Goal: Transaction & Acquisition: Book appointment/travel/reservation

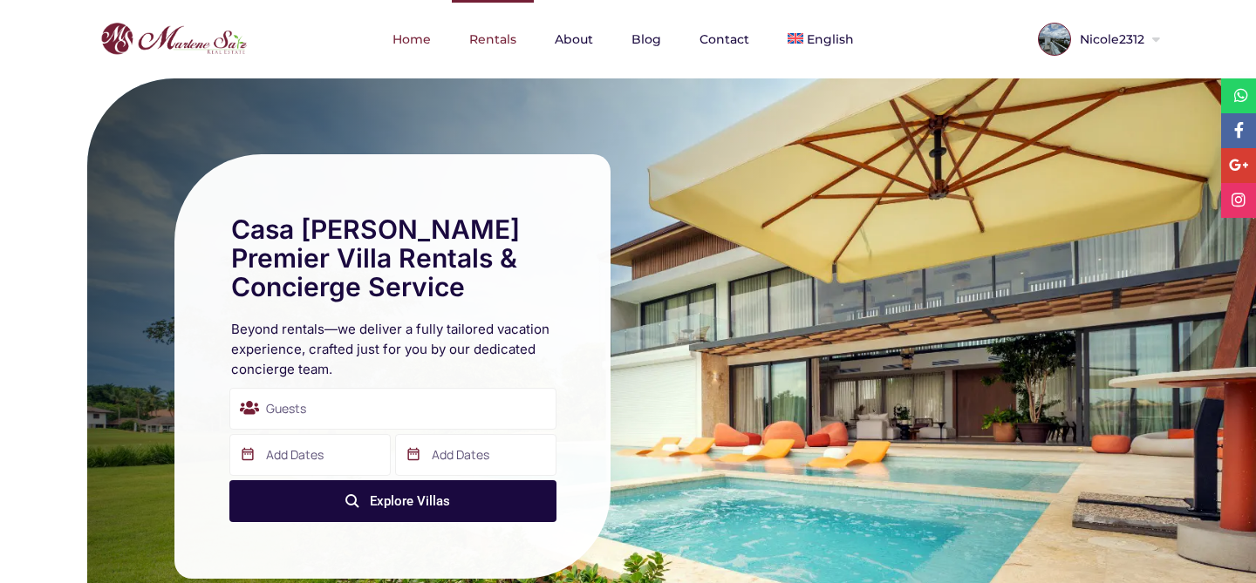
click at [513, 30] on link "Rentals" at bounding box center [493, 39] width 82 height 78
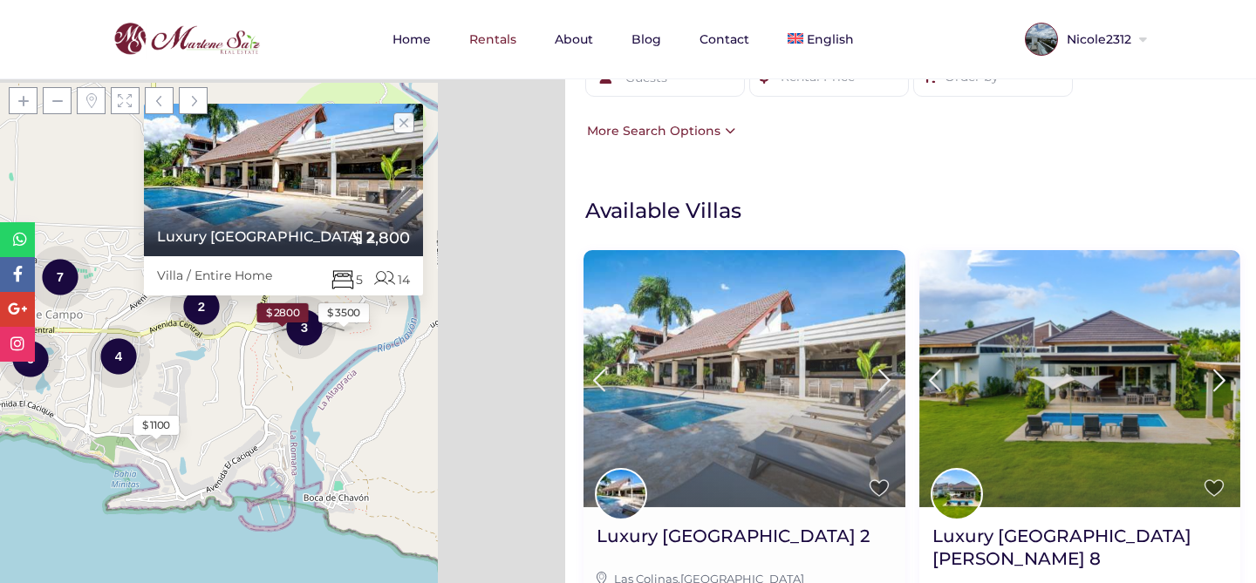
scroll to position [144, 0]
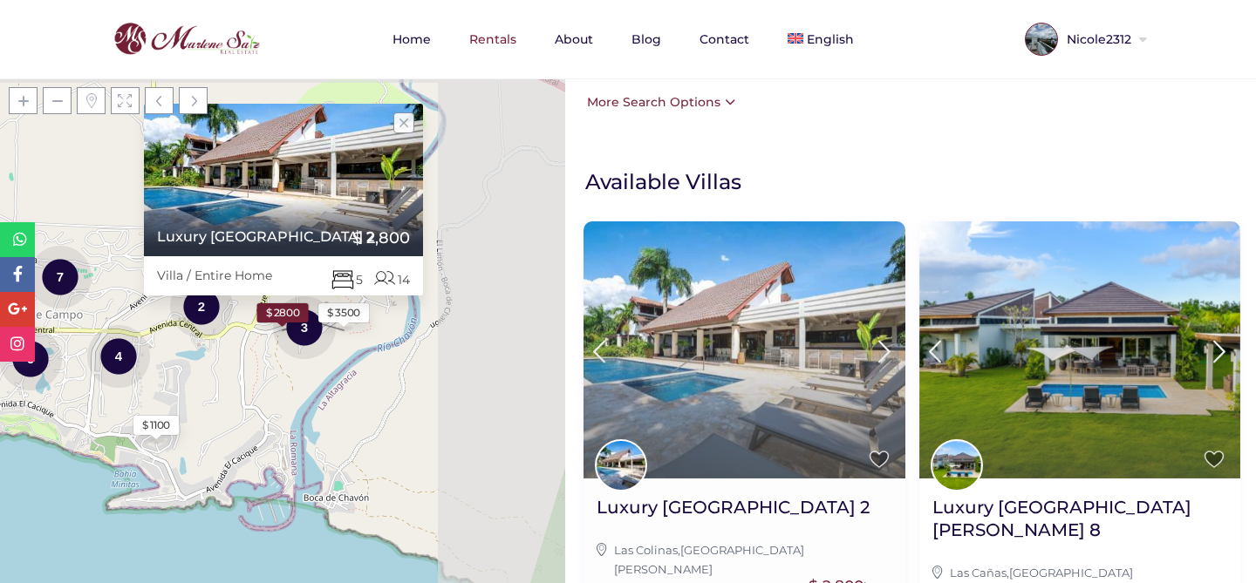
click at [718, 431] on img at bounding box center [744, 350] width 322 height 256
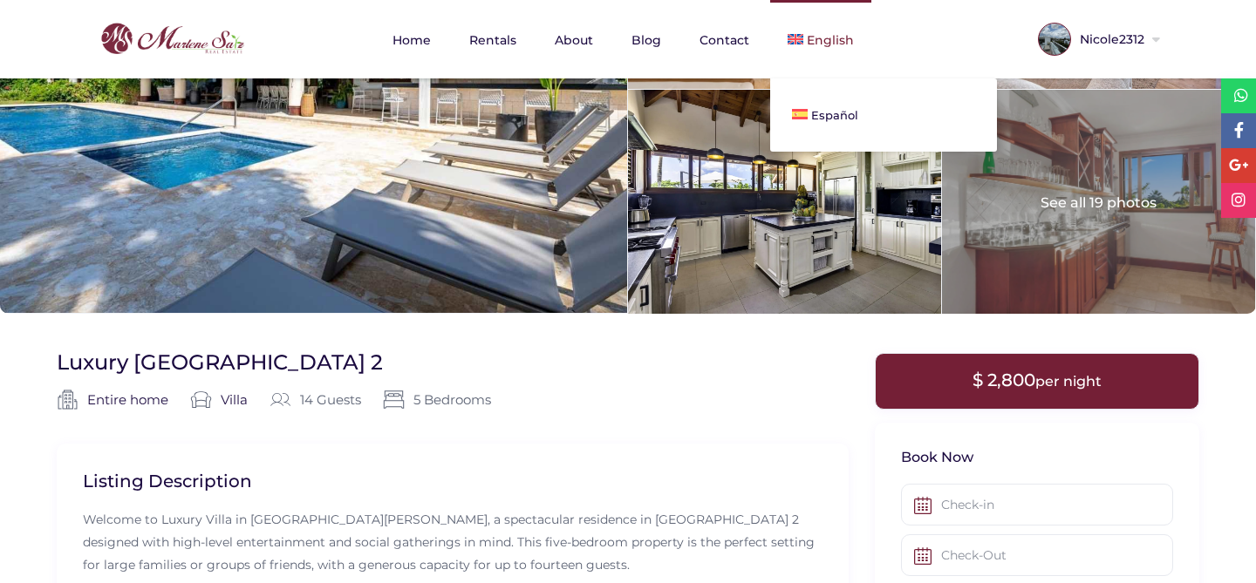
scroll to position [1138, 0]
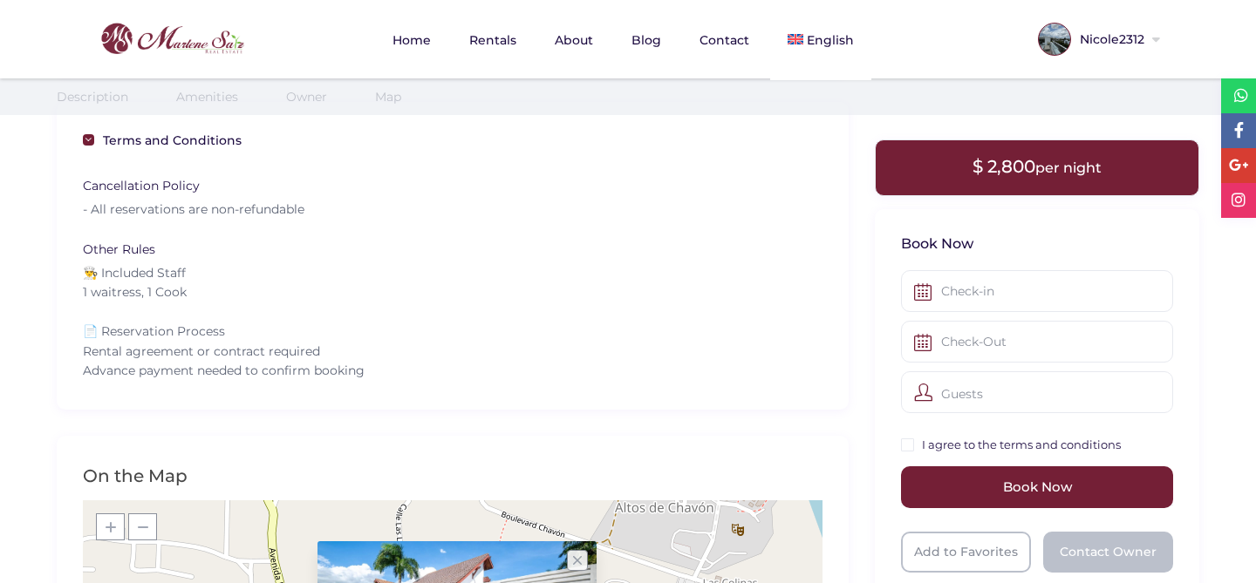
click at [185, 41] on img at bounding box center [161, 38] width 174 height 41
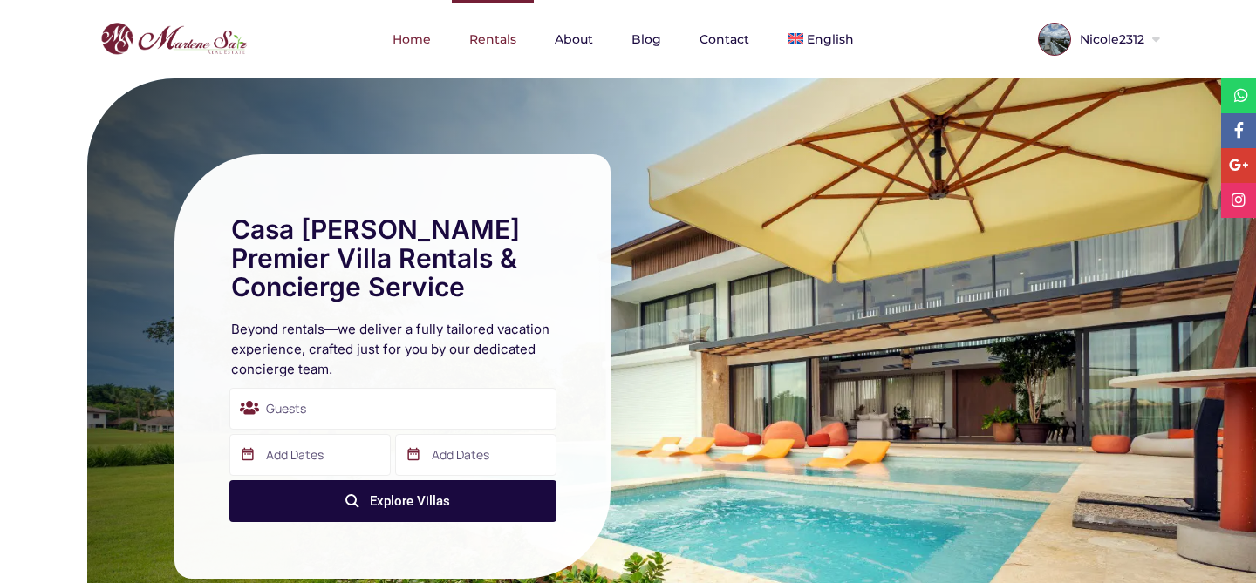
click at [497, 39] on link "Rentals" at bounding box center [493, 39] width 82 height 78
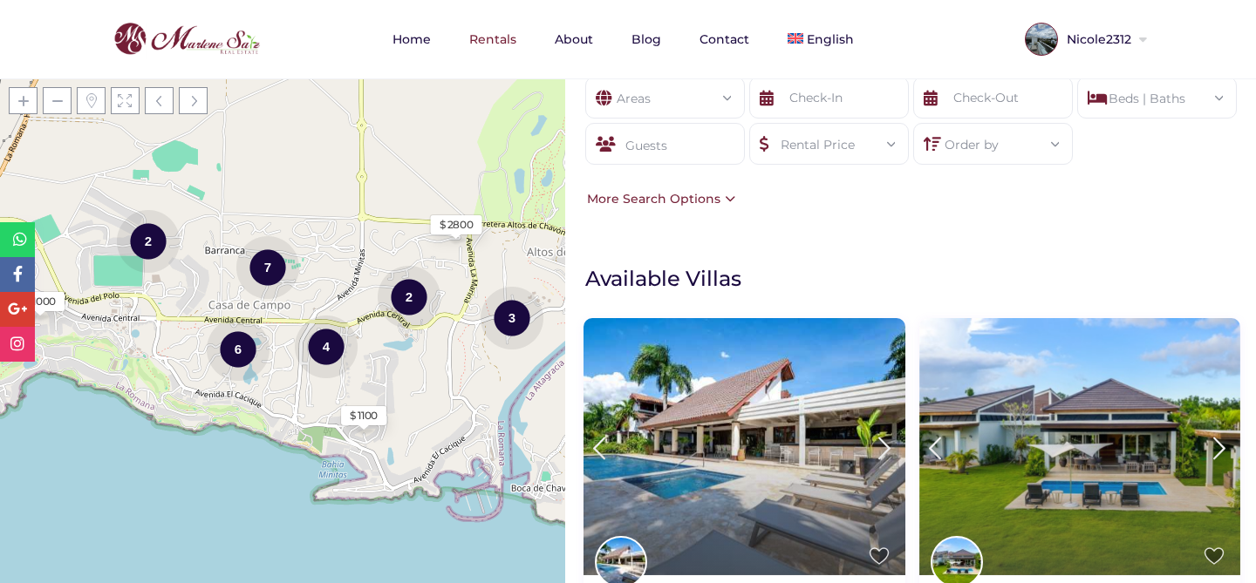
click at [675, 150] on div "Guests" at bounding box center [665, 144] width 160 height 42
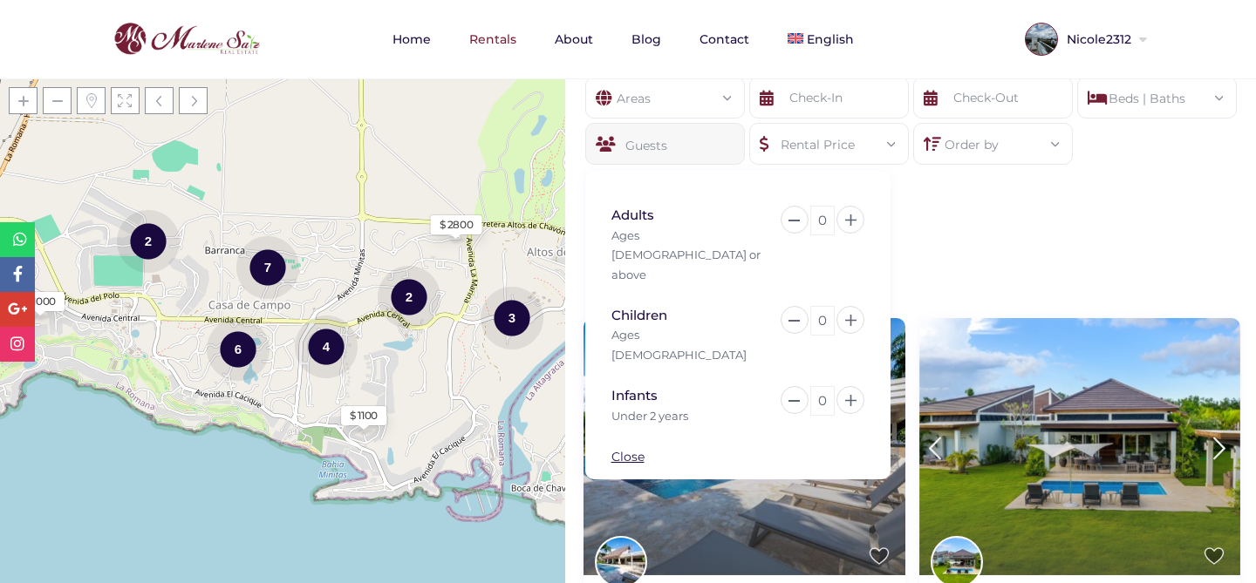
click at [821, 219] on div "0" at bounding box center [822, 221] width 24 height 30
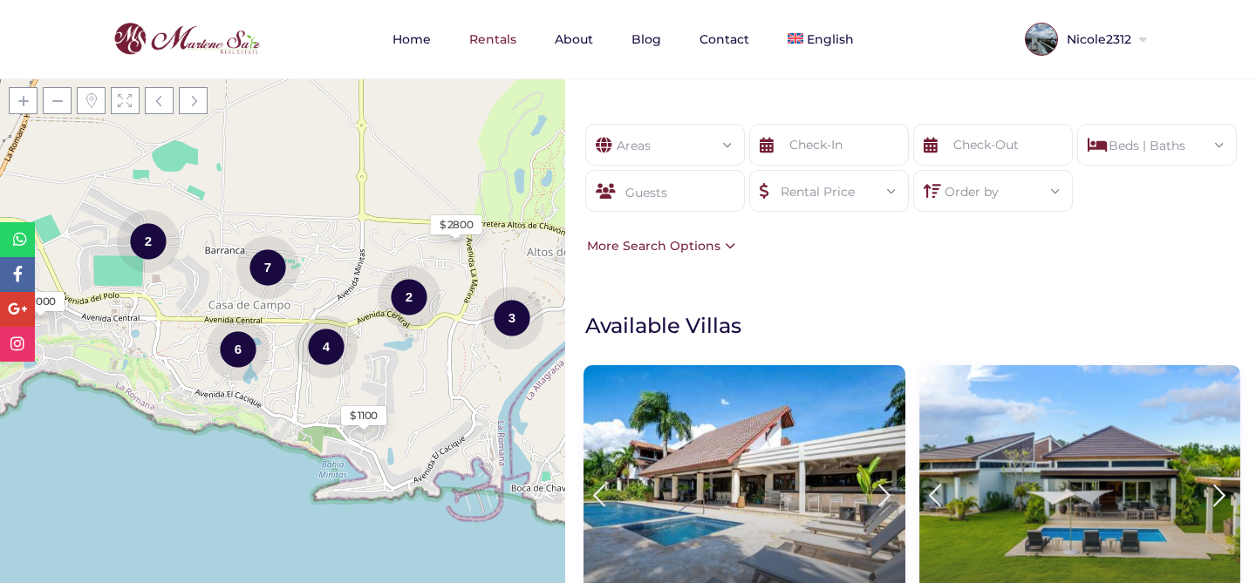
click at [727, 195] on div "Guests" at bounding box center [665, 191] width 160 height 42
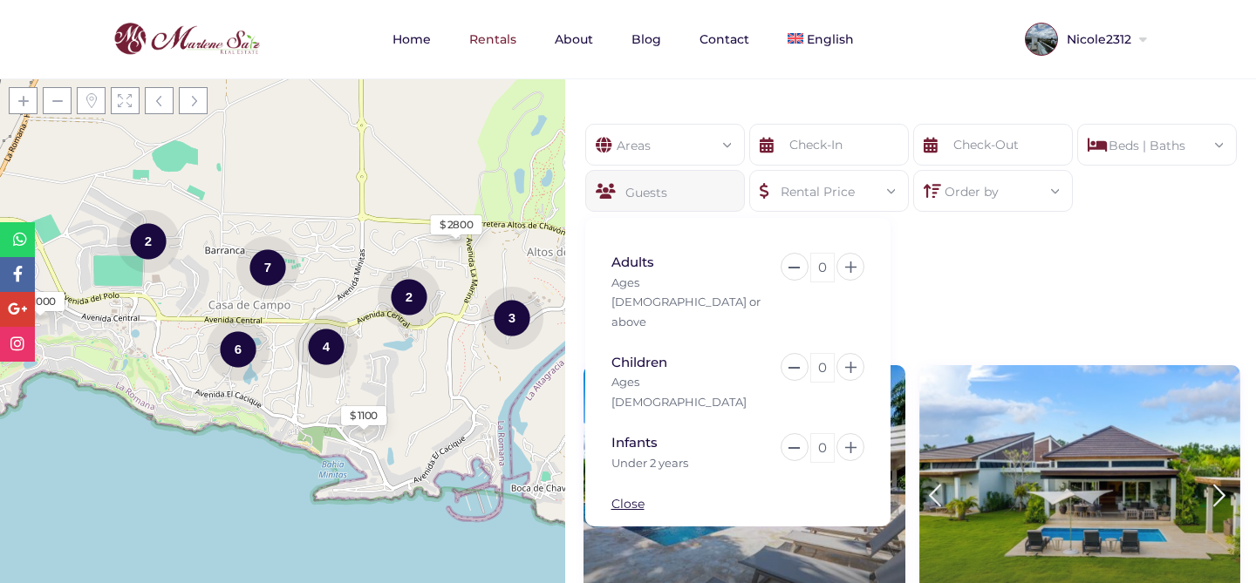
click at [833, 266] on div "0" at bounding box center [822, 268] width 24 height 30
click at [835, 353] on div "0" at bounding box center [813, 368] width 101 height 30
click at [822, 353] on div "0" at bounding box center [822, 368] width 24 height 30
click at [833, 433] on div "0" at bounding box center [822, 448] width 24 height 30
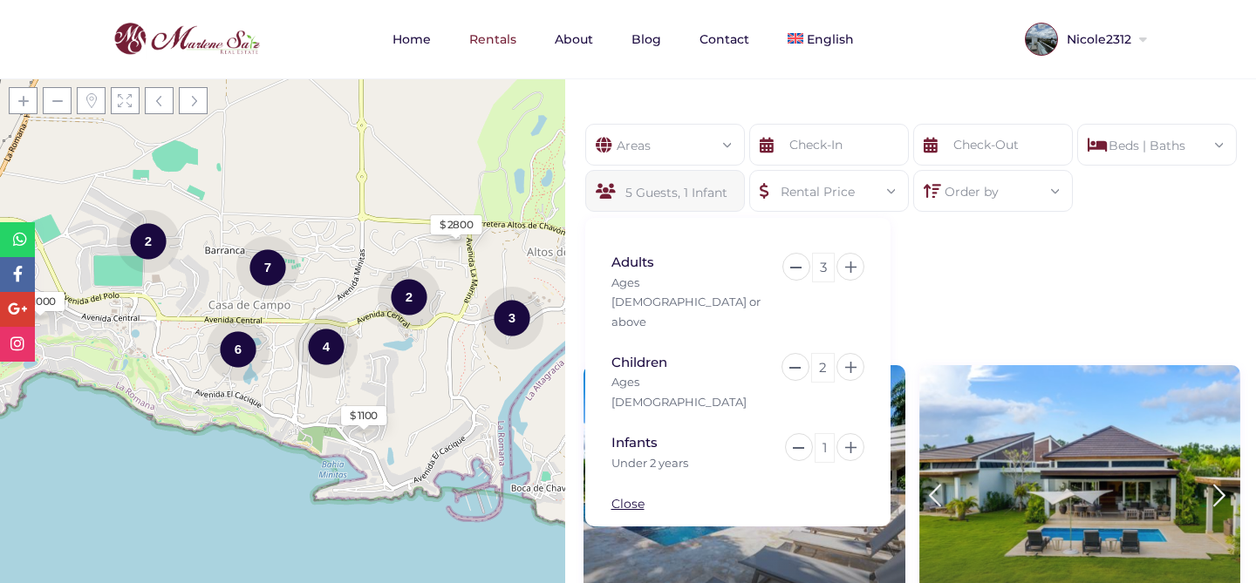
click at [946, 275] on div "Areas All Areas Casa De Campo (27) - Barranca (1) - Barranca Oeste (1) - Barran…" at bounding box center [910, 190] width 691 height 184
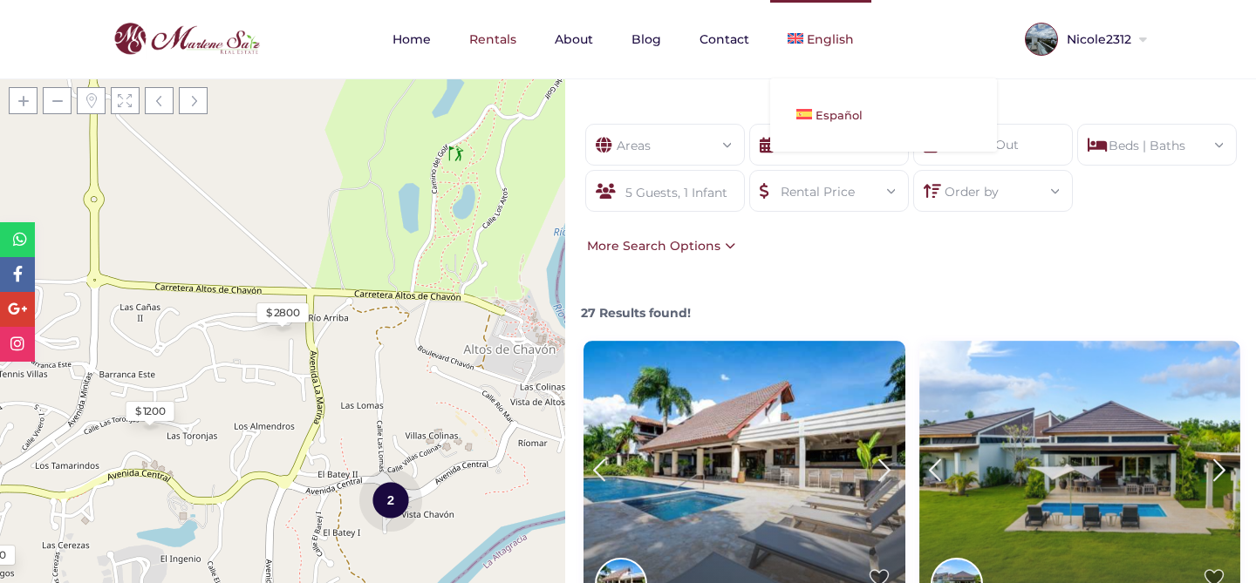
click at [845, 106] on link "Español" at bounding box center [883, 115] width 227 height 38
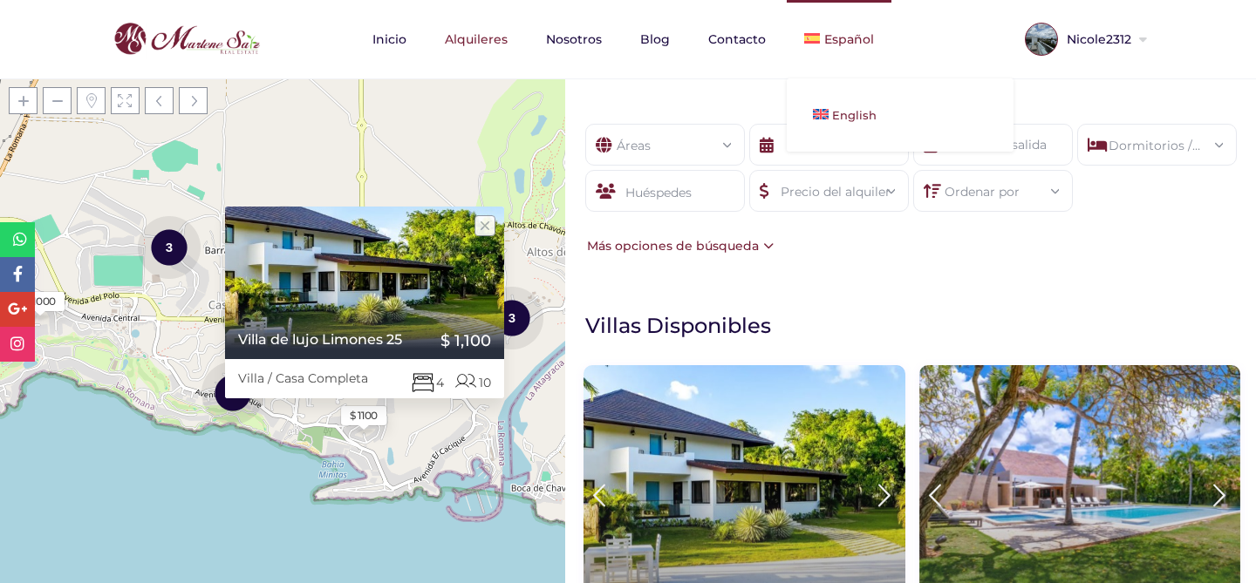
click at [843, 128] on link "English" at bounding box center [900, 115] width 227 height 38
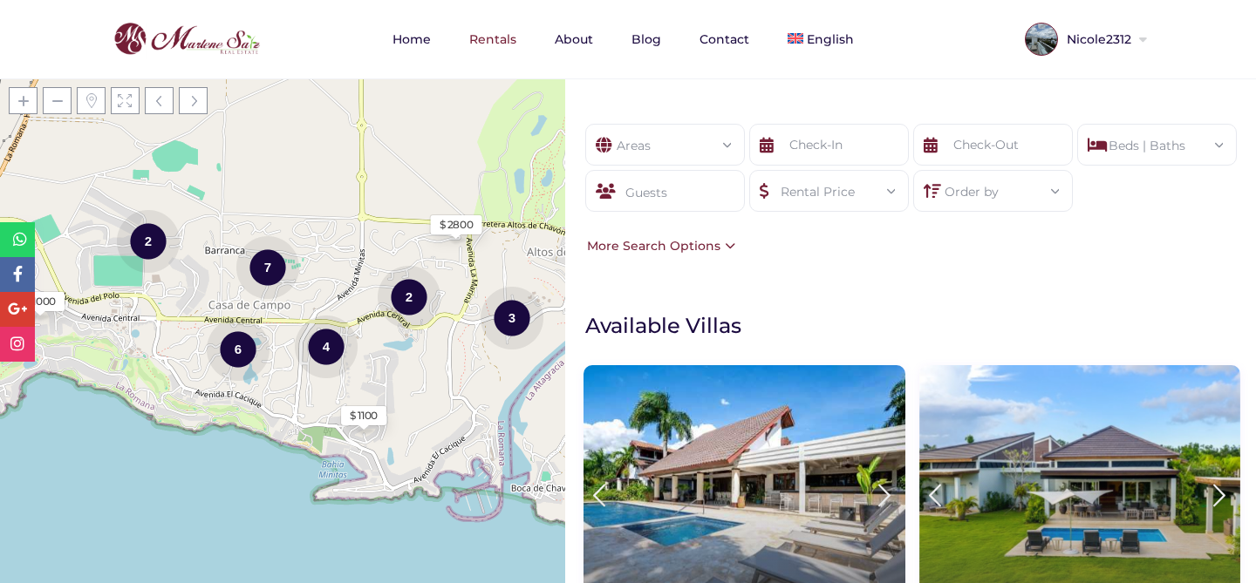
click at [726, 191] on div "Guests" at bounding box center [665, 191] width 160 height 42
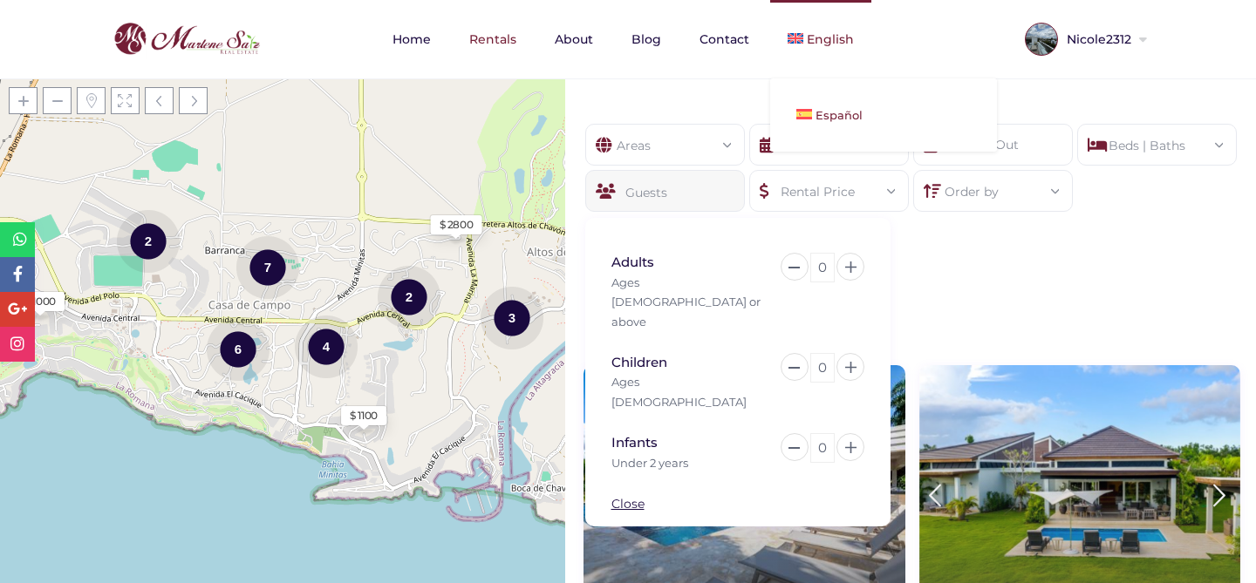
click at [838, 103] on link "Español" at bounding box center [883, 115] width 227 height 38
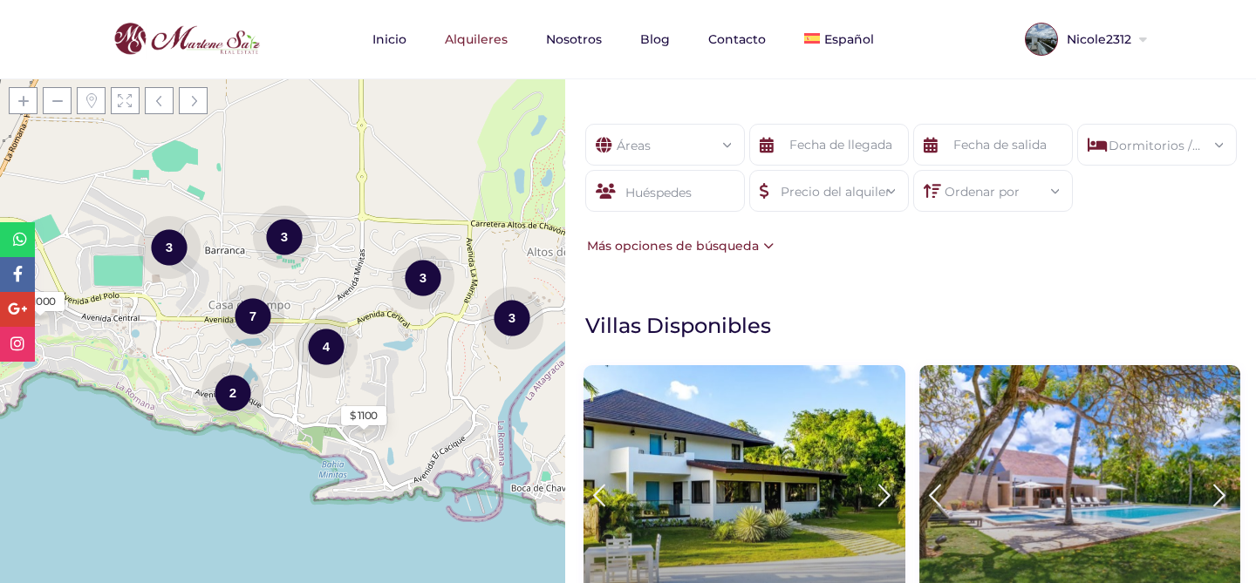
click at [672, 196] on div "Huéspedes" at bounding box center [665, 191] width 160 height 42
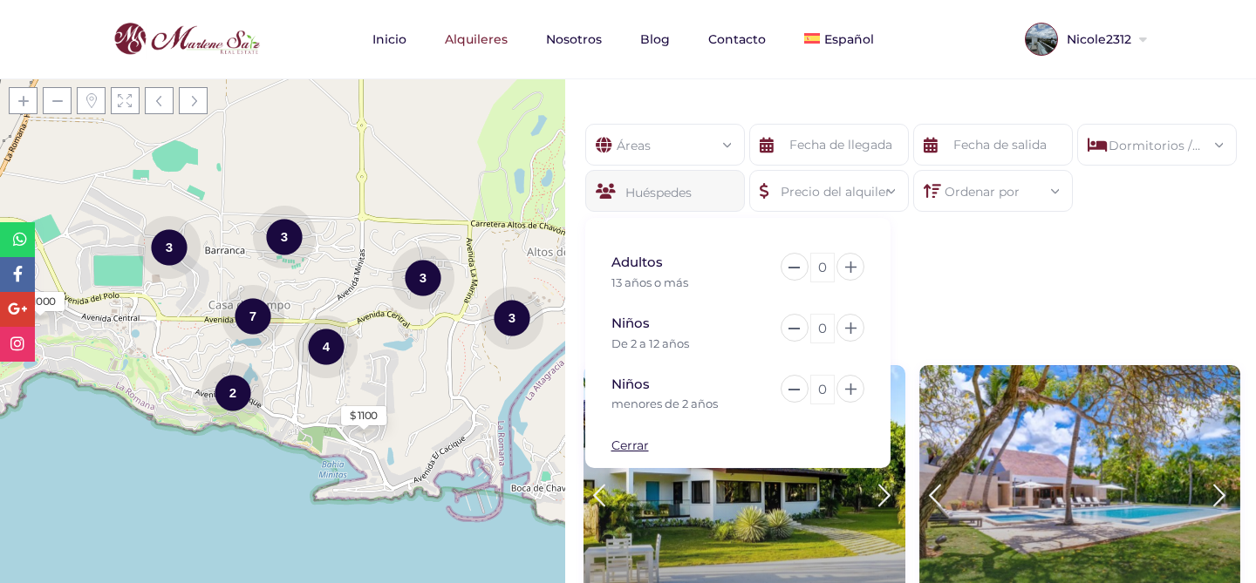
click at [797, 187] on div "Precio del alquiler" at bounding box center [829, 186] width 132 height 31
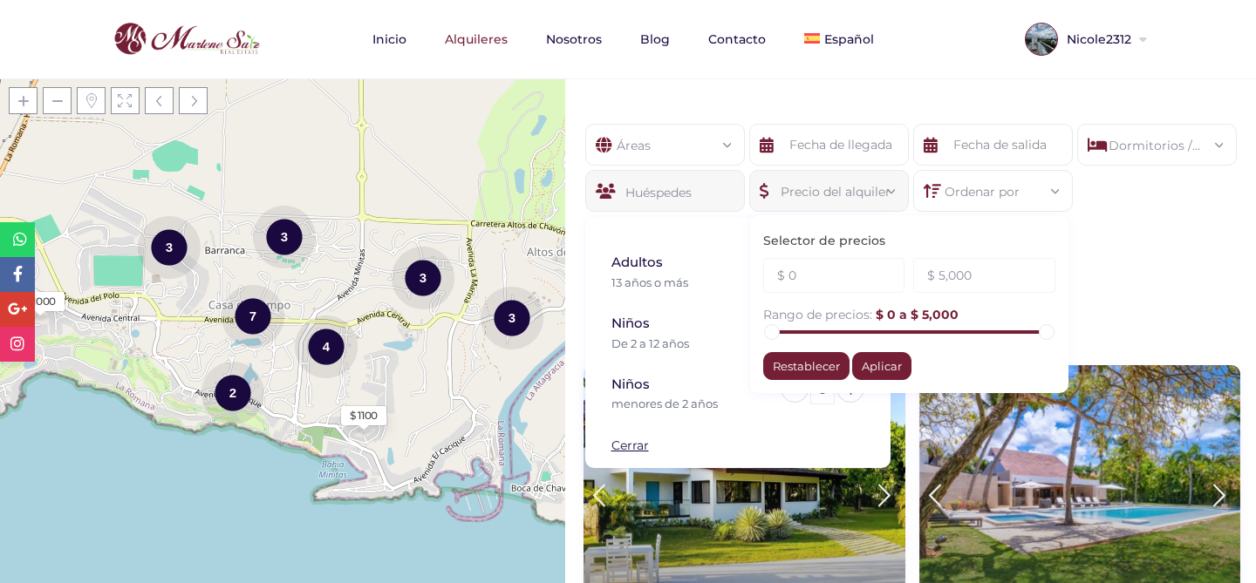
click at [860, 195] on div "Precio del alquiler" at bounding box center [829, 186] width 132 height 31
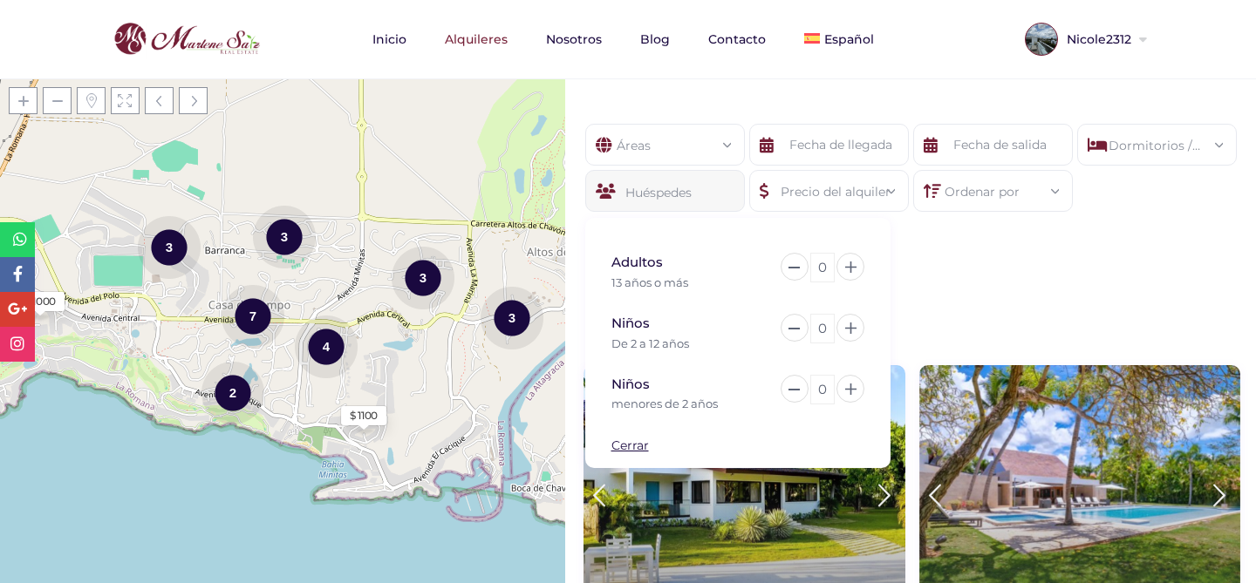
click at [719, 199] on div "Huéspedes" at bounding box center [665, 191] width 160 height 42
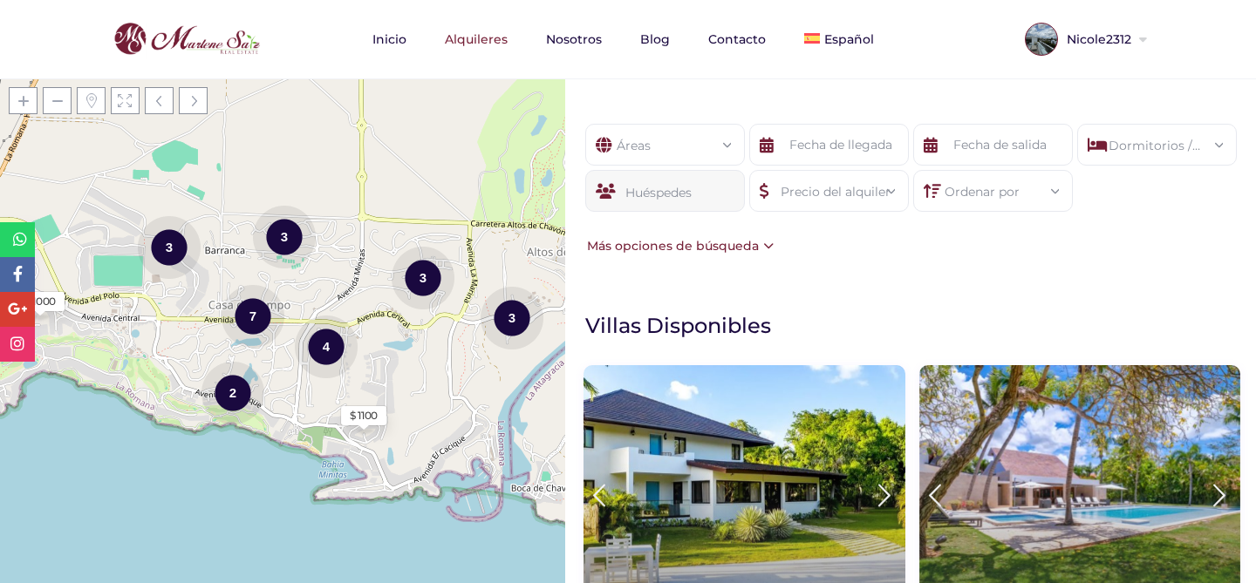
click at [849, 269] on div "Áreas Todas las areas Casa De Campo (27) - Barranca (1) - Barranca Oeste (1) - …" at bounding box center [910, 190] width 691 height 184
click at [680, 181] on div "Huéspedes" at bounding box center [665, 191] width 160 height 42
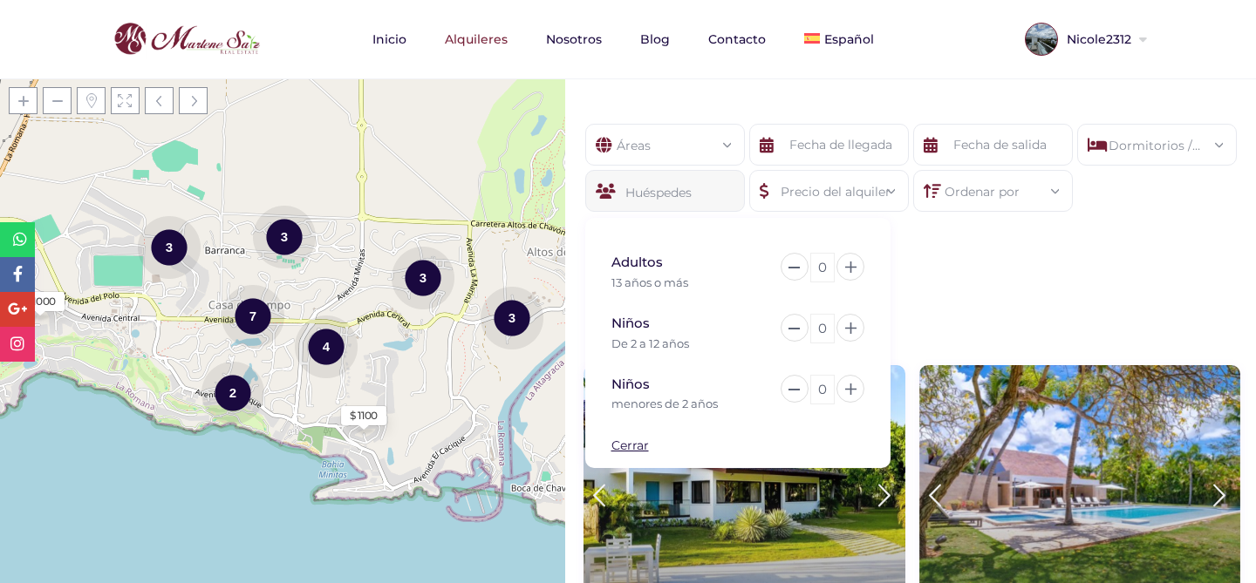
click at [680, 181] on div "Huéspedes" at bounding box center [665, 191] width 160 height 42
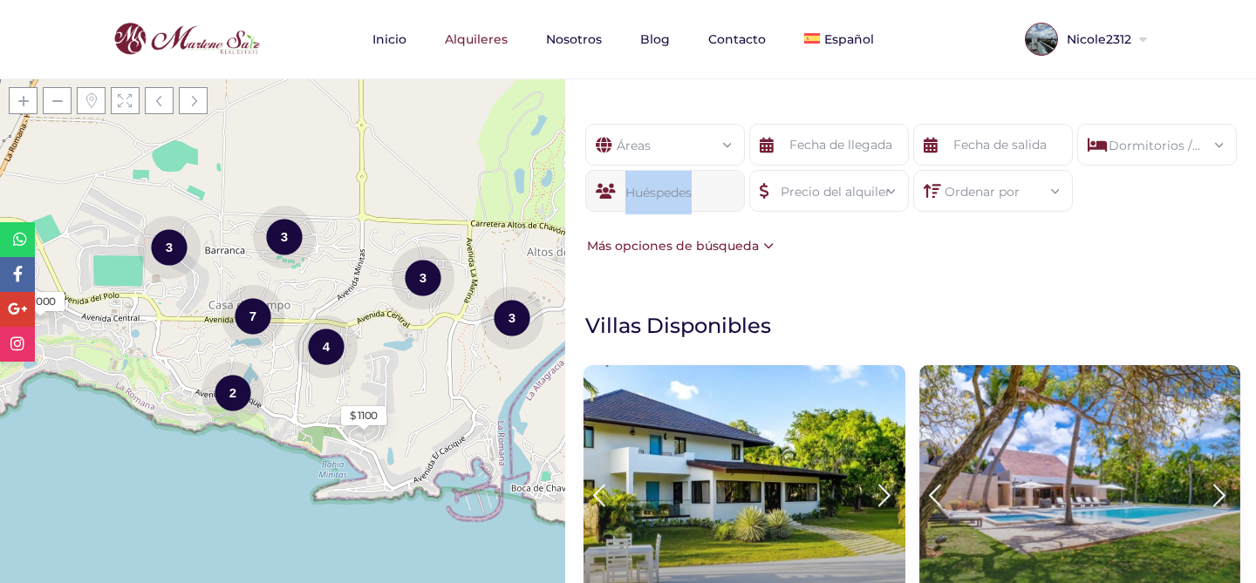
click at [669, 161] on div at bounding box center [669, 161] width 0 height 0
click at [703, 188] on div "Huéspedes" at bounding box center [665, 191] width 160 height 42
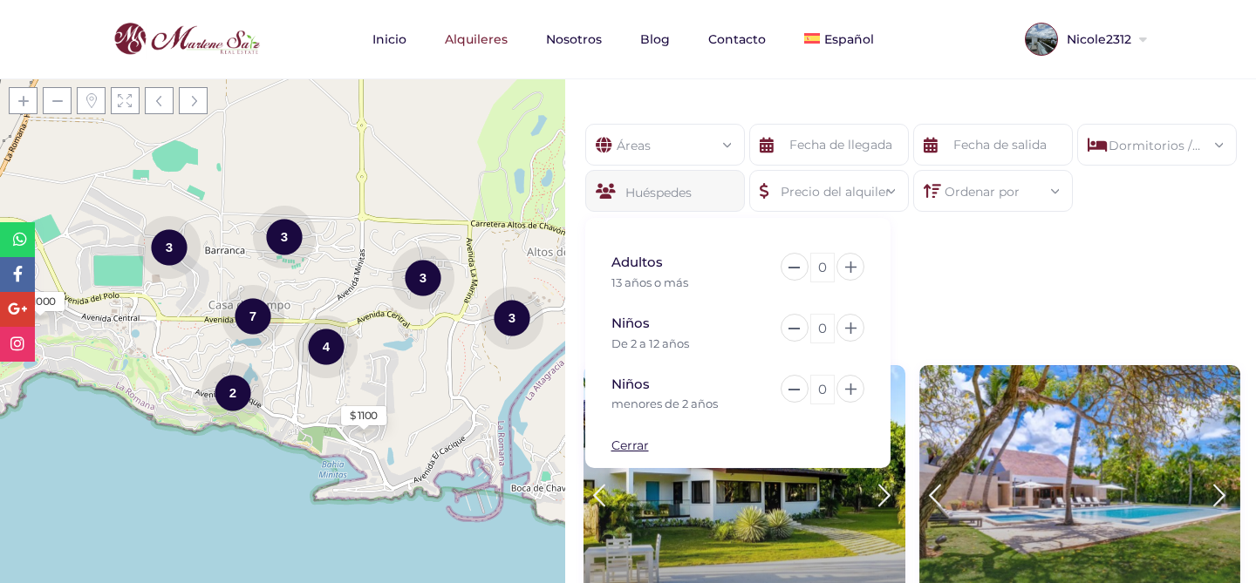
click at [949, 240] on div "Áreas Todas las areas Casa De Campo (27) - Barranca (1) - Barranca Oeste (1) - …" at bounding box center [910, 190] width 691 height 184
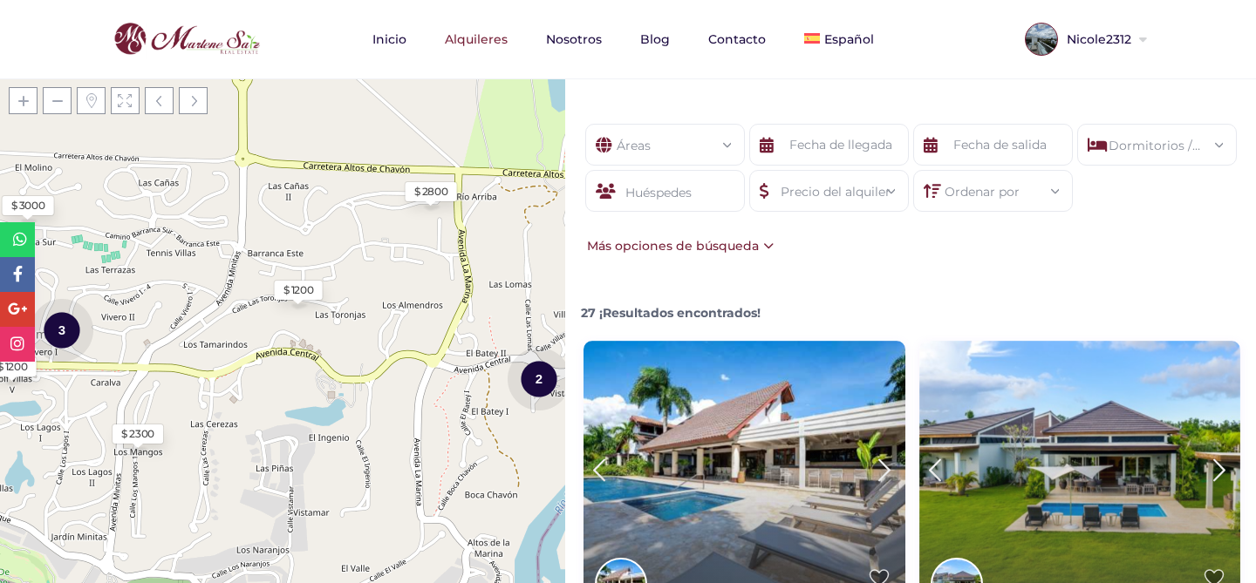
click at [955, 202] on div "Ordenar por Más recientes Más antiguos Precio (menor a mayor) Precio (mayor a m…" at bounding box center [993, 191] width 160 height 42
click at [960, 194] on div "Ordenar por" at bounding box center [993, 186] width 132 height 31
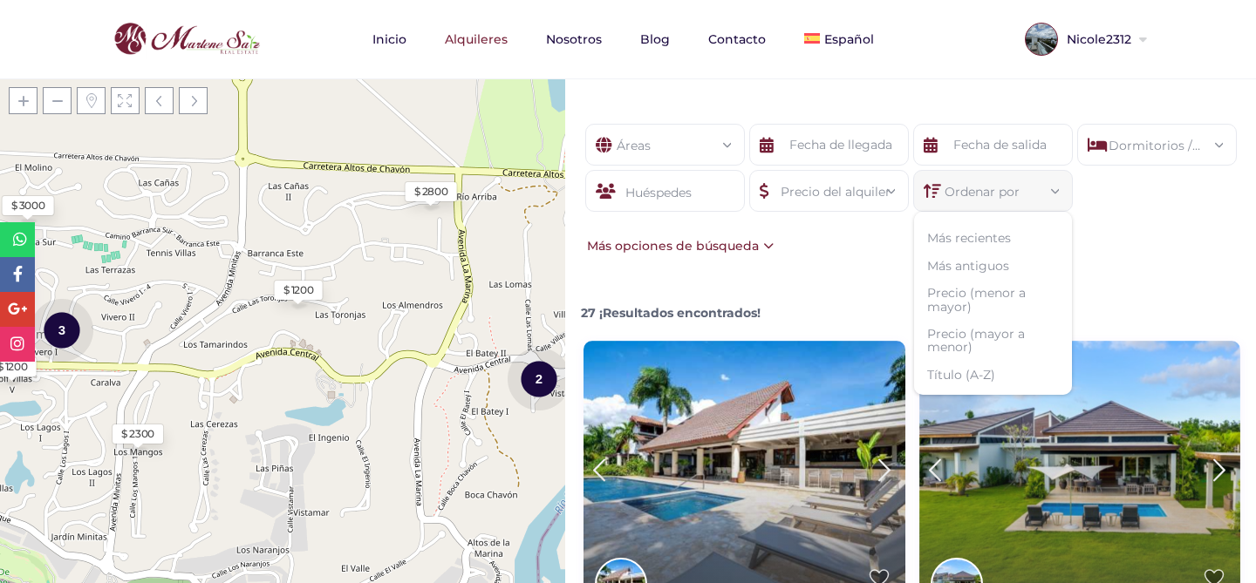
click at [688, 201] on div "Huéspedes" at bounding box center [665, 191] width 160 height 42
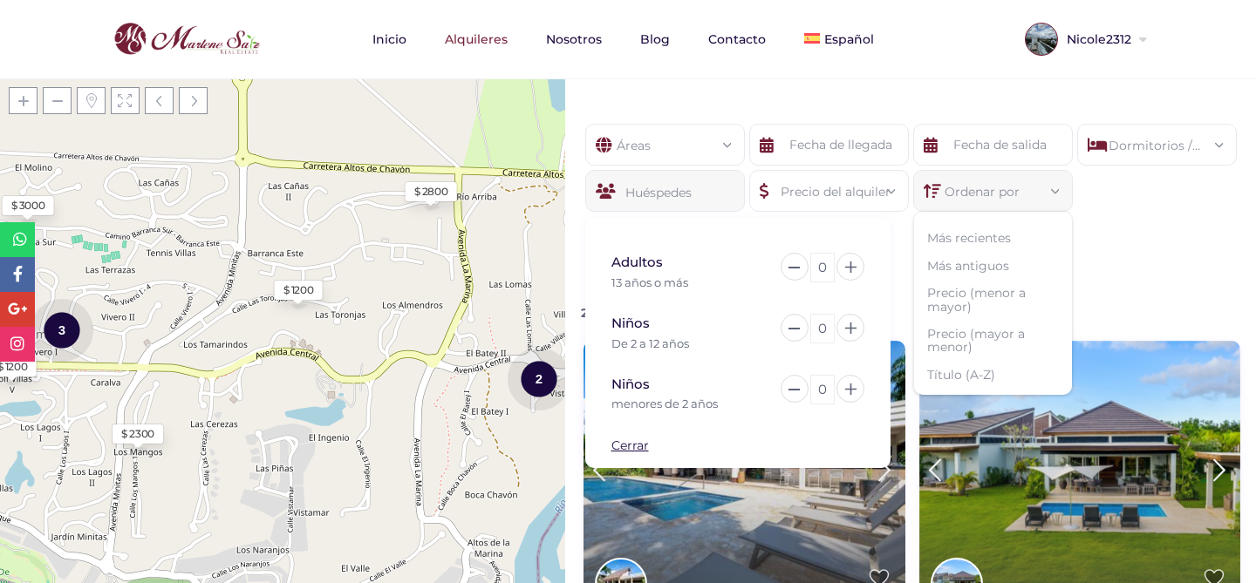
click at [821, 260] on div "0" at bounding box center [822, 268] width 24 height 30
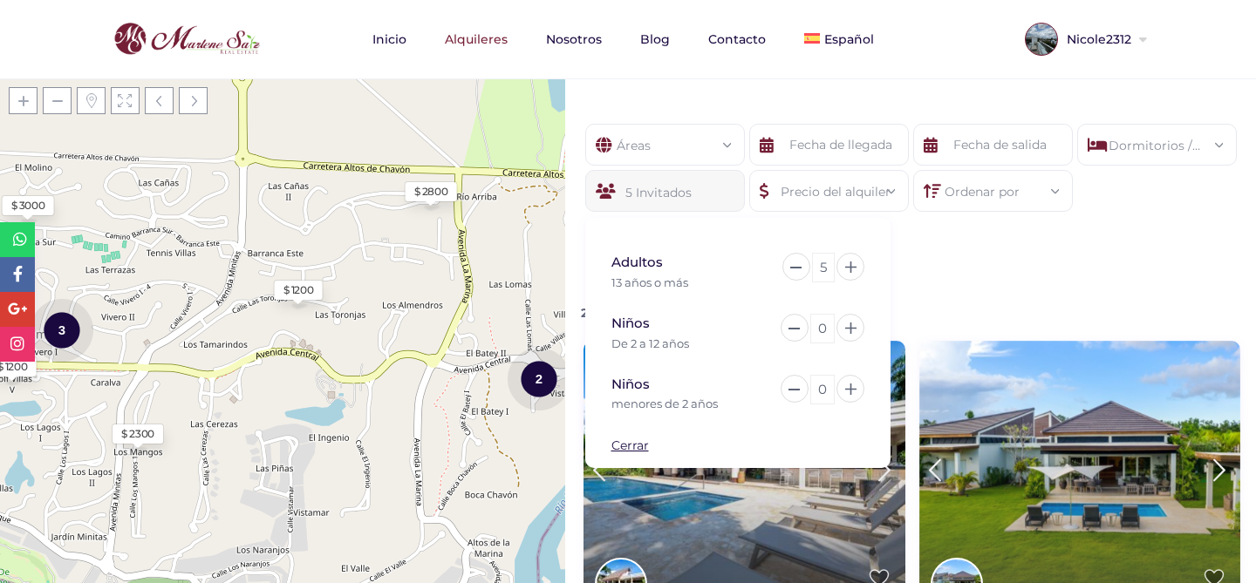
click at [825, 321] on div "0" at bounding box center [822, 329] width 24 height 30
click at [827, 390] on div "0" at bounding box center [822, 390] width 24 height 30
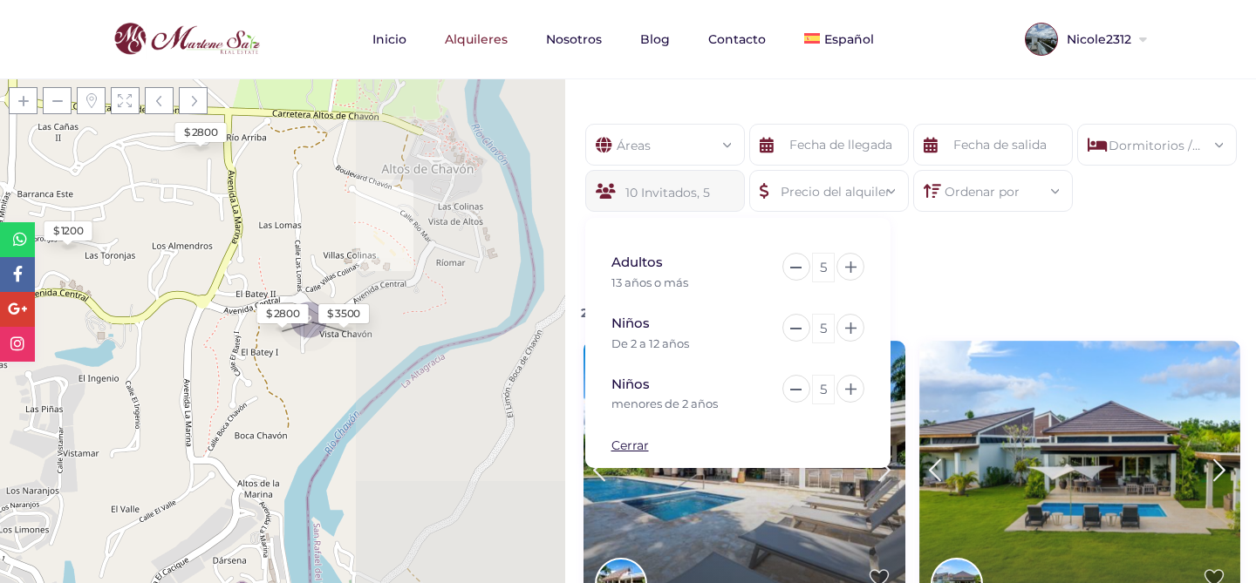
click at [976, 264] on div "Áreas Todas las areas Casa De Campo (27) - Barranca (1) - Barranca Oeste (1) - …" at bounding box center [910, 190] width 691 height 184
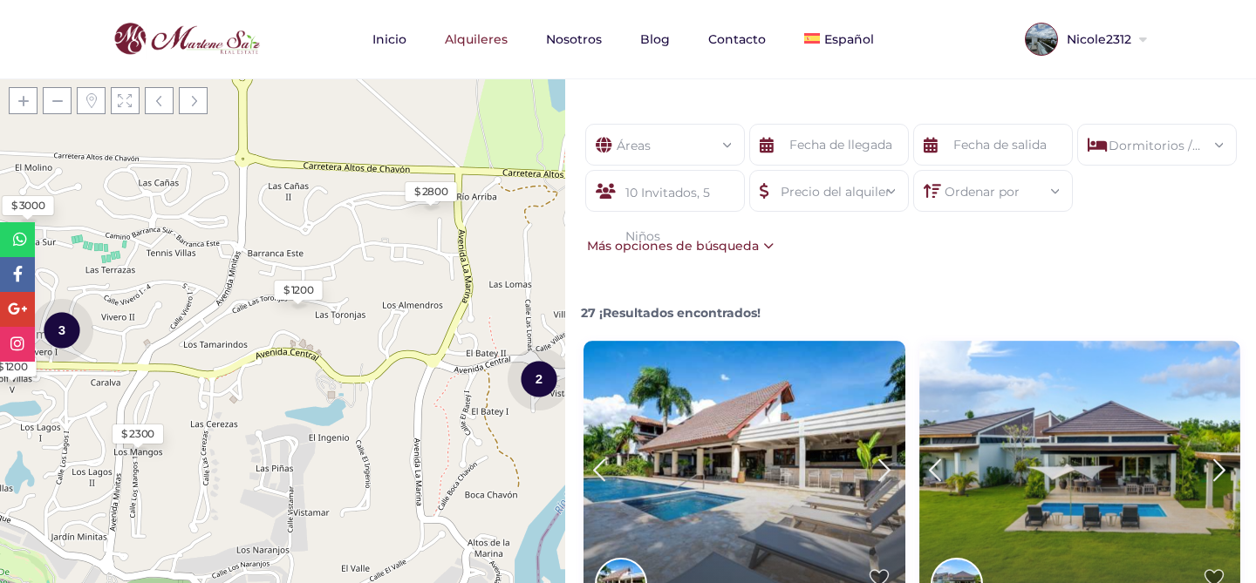
click at [735, 208] on div "10 Invitados, 5 Niños" at bounding box center [665, 191] width 160 height 42
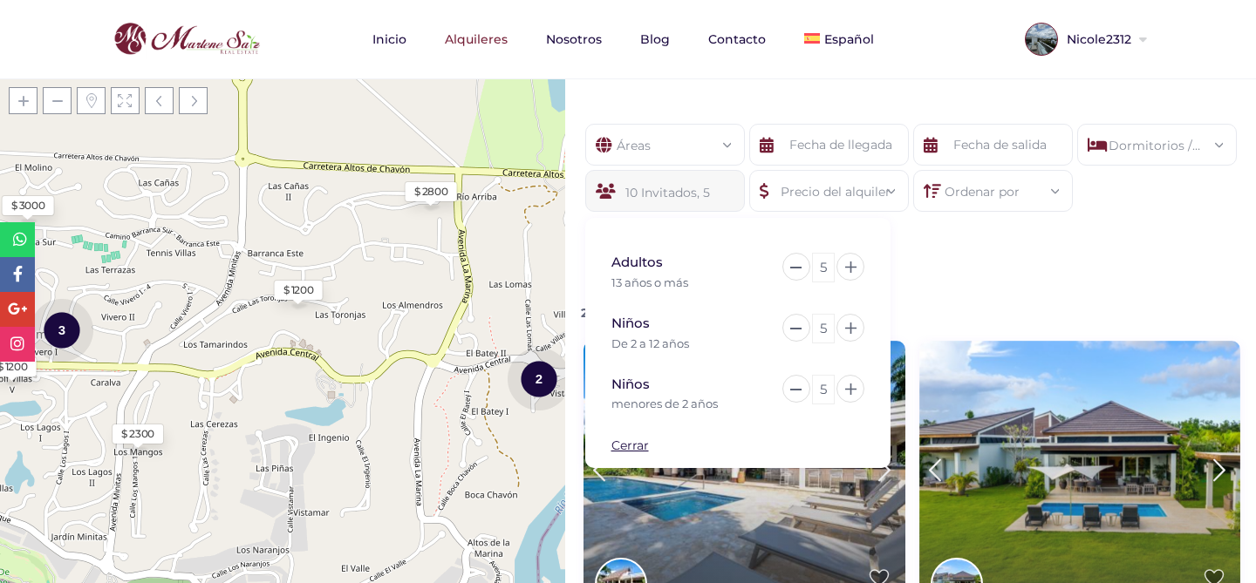
click at [978, 255] on div "Áreas Todas las areas Casa De Campo (27) - Barranca (1) - Barranca Oeste (1) - …" at bounding box center [910, 190] width 691 height 184
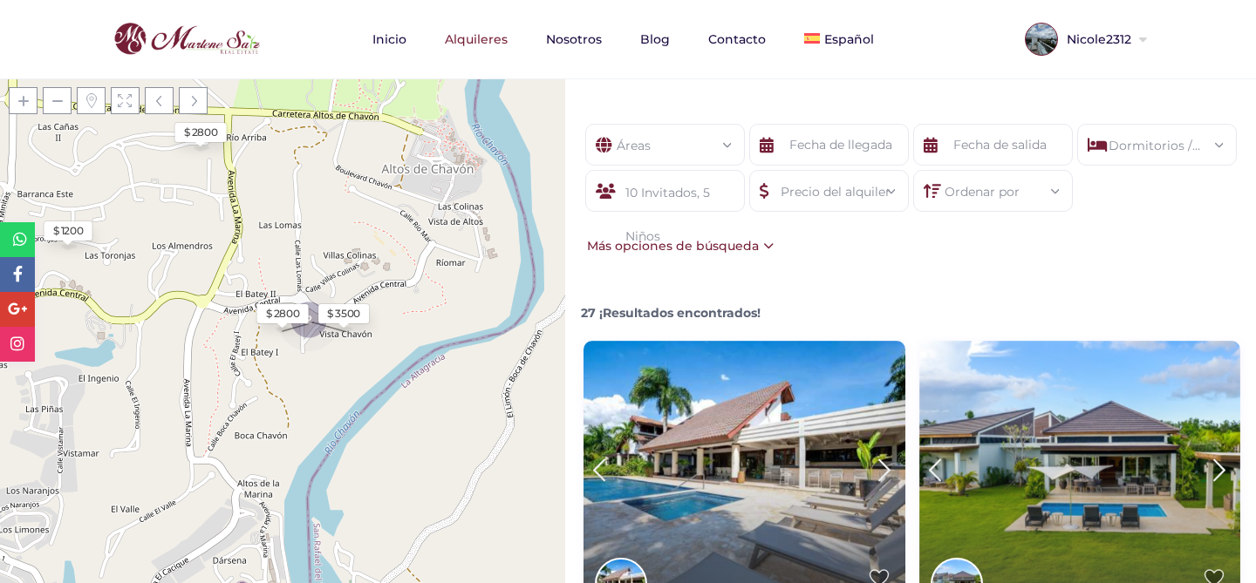
click at [693, 198] on div "10 Invitados, 5 Niños" at bounding box center [665, 191] width 160 height 42
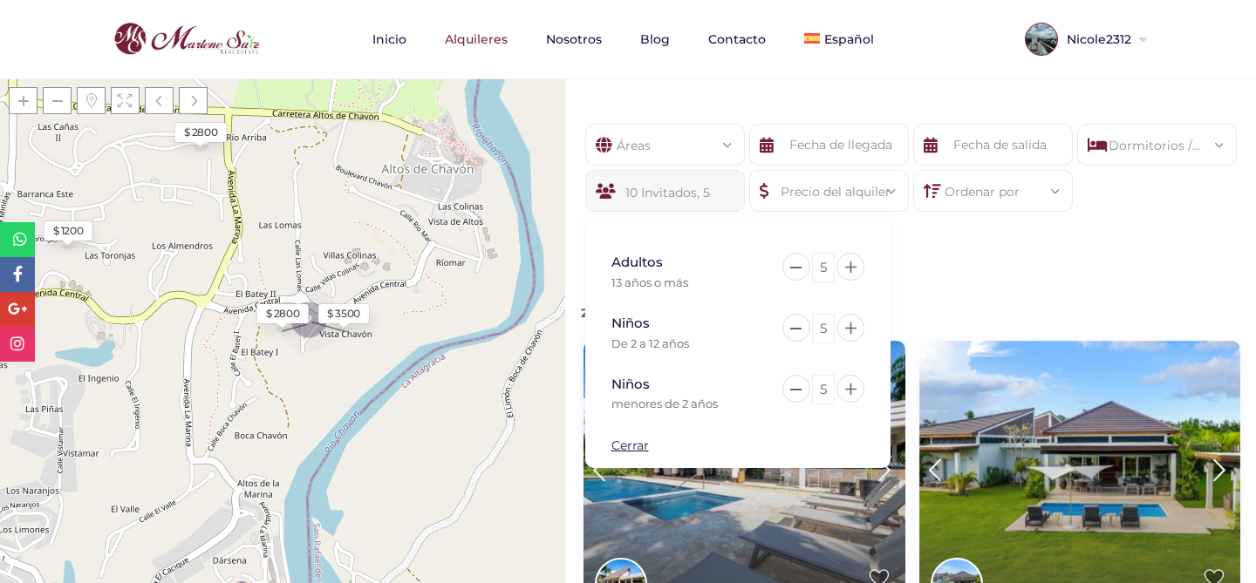
click at [819, 266] on div "5" at bounding box center [823, 268] width 23 height 30
click at [827, 324] on div "5" at bounding box center [823, 329] width 23 height 30
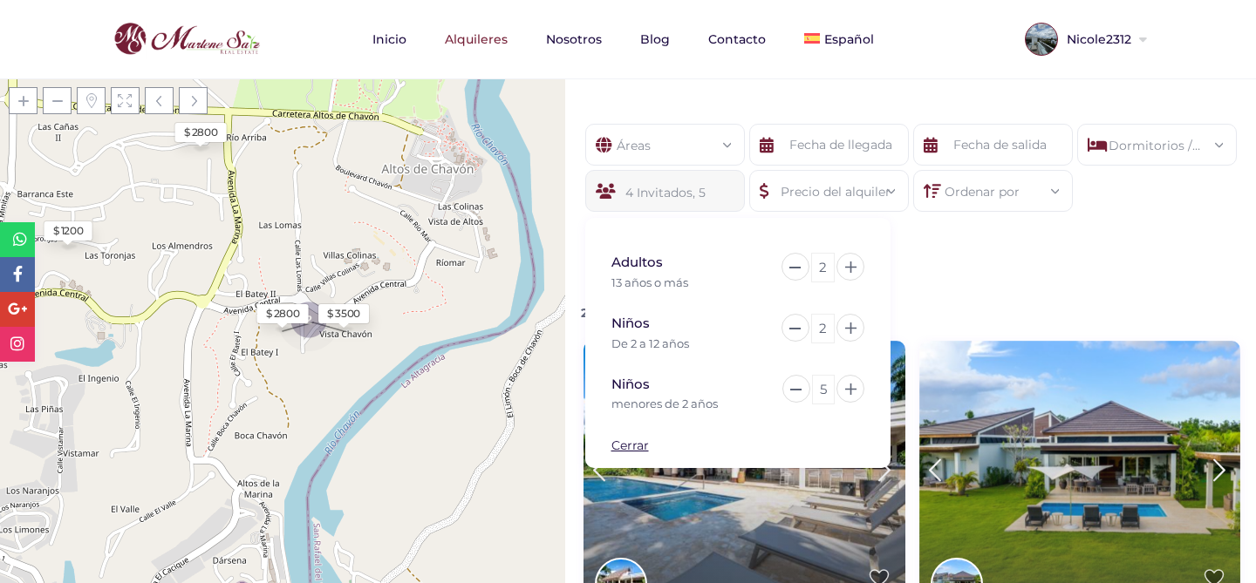
click at [830, 406] on div "Niños menores de 2 años 5" at bounding box center [737, 394] width 253 height 39
click at [826, 394] on div "5" at bounding box center [823, 390] width 23 height 30
click at [824, 391] on div "52" at bounding box center [819, 390] width 31 height 30
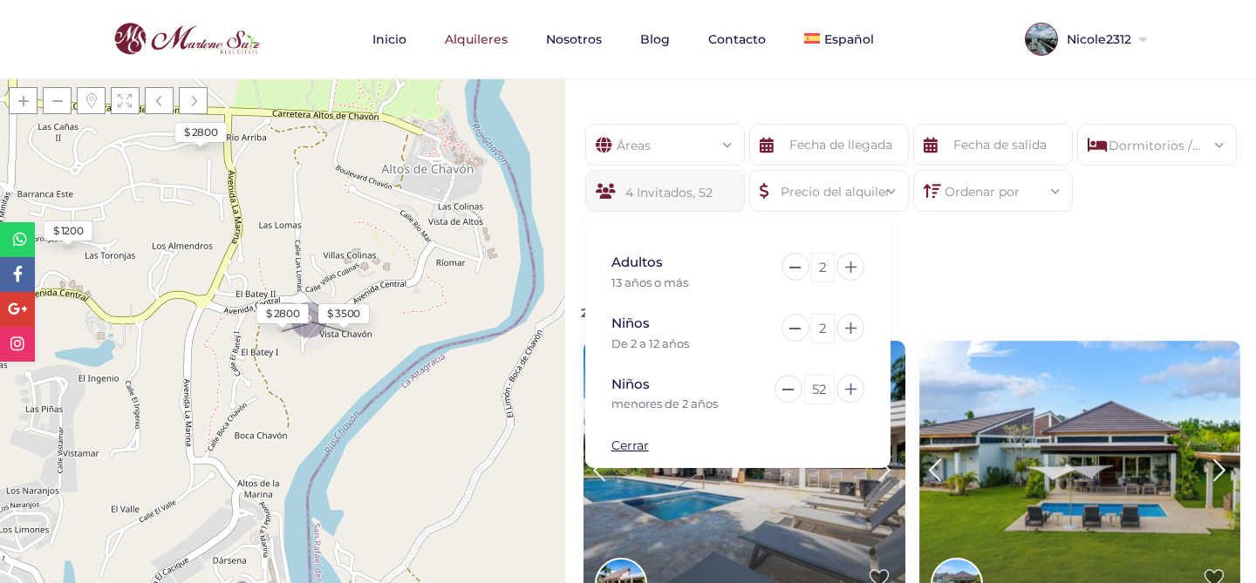
click at [824, 391] on div "52" at bounding box center [819, 390] width 31 height 30
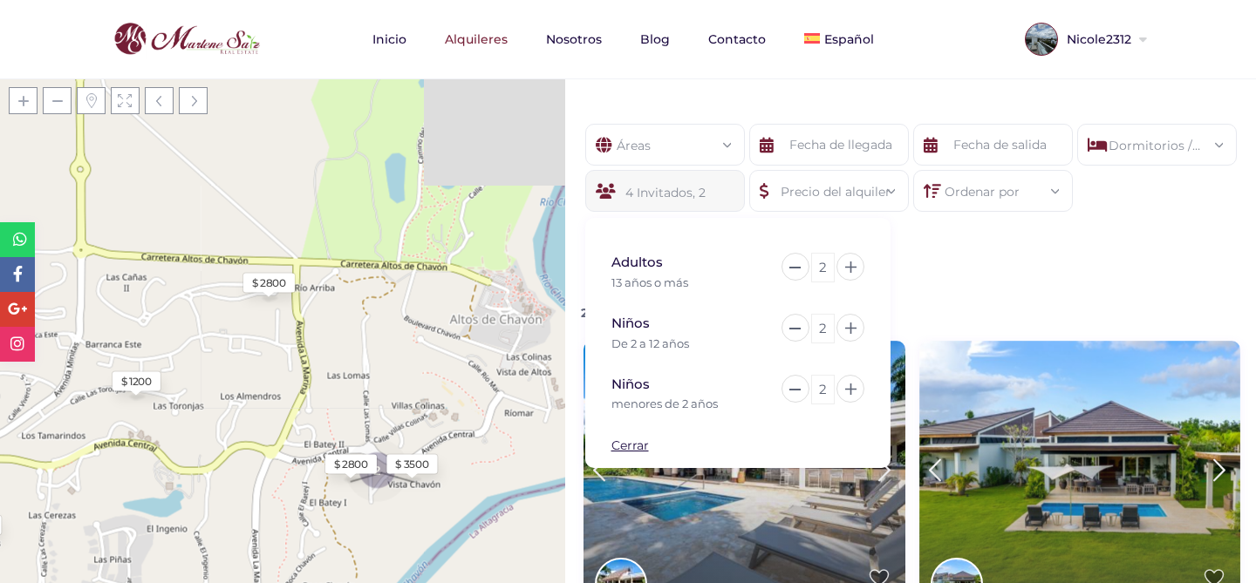
click at [921, 308] on div "27 ¡Resultados encontrados!" at bounding box center [912, 306] width 671 height 32
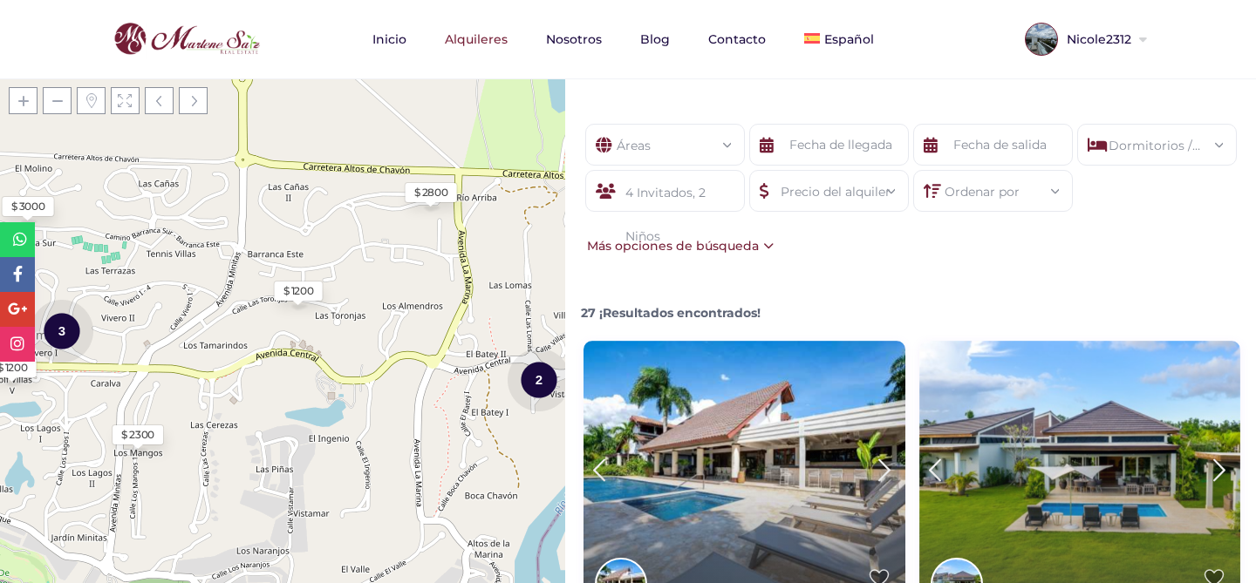
click at [694, 192] on div "4 Invitados, 2 Niños" at bounding box center [665, 191] width 160 height 42
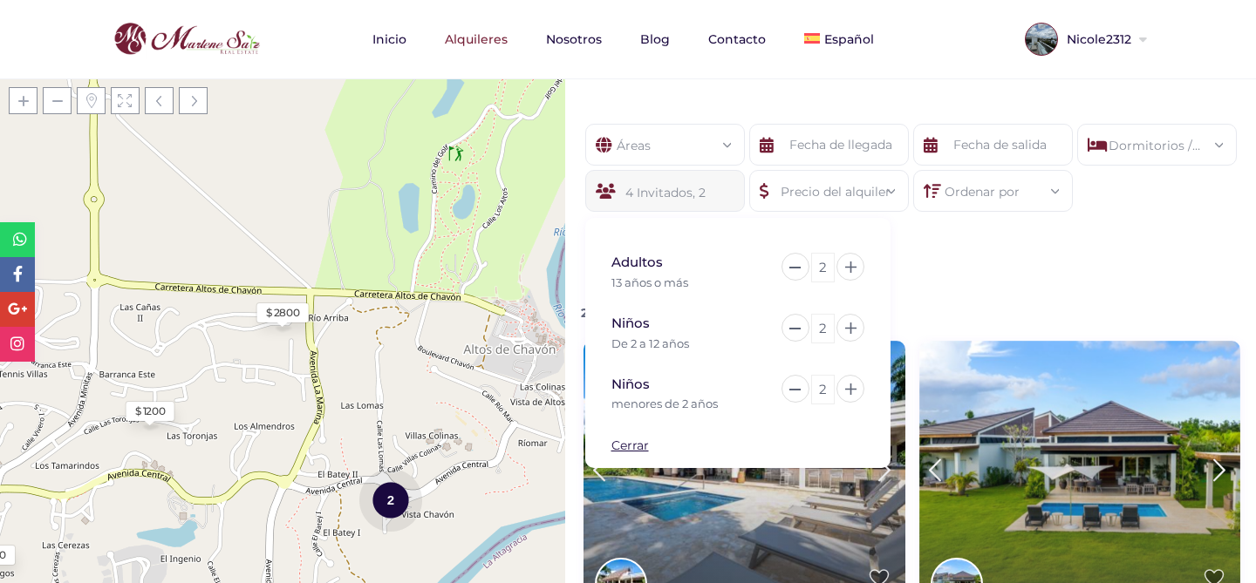
click at [919, 252] on div "Áreas Todas las areas Casa De Campo (27) - Barranca (1) - Barranca Oeste (1) - …" at bounding box center [910, 190] width 691 height 184
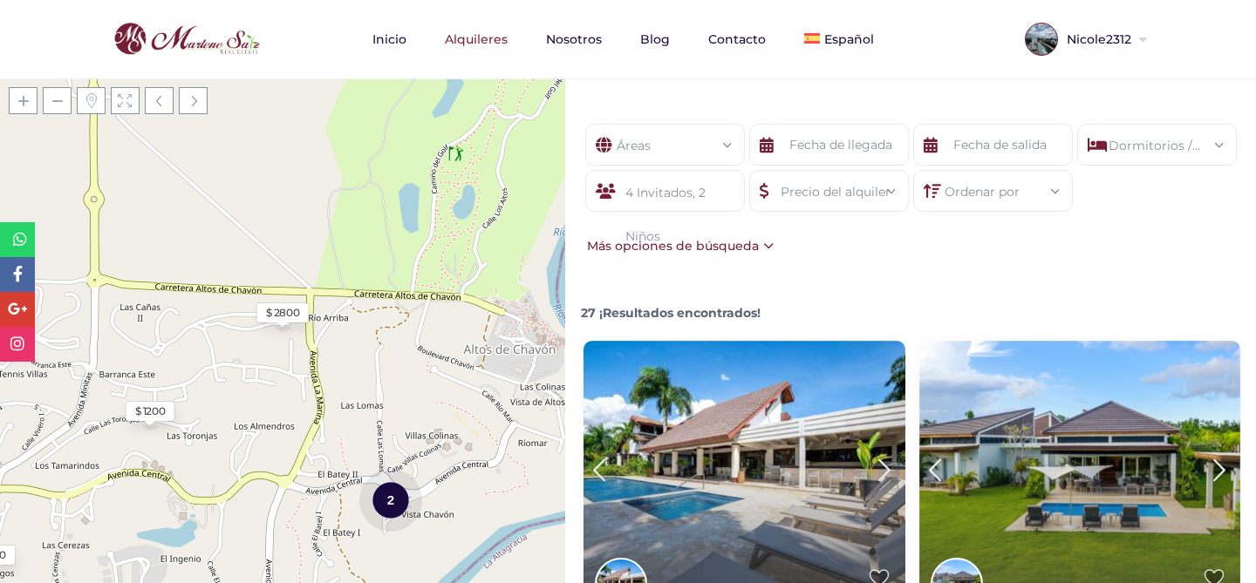
click at [982, 194] on div "Ordenar por" at bounding box center [993, 186] width 132 height 31
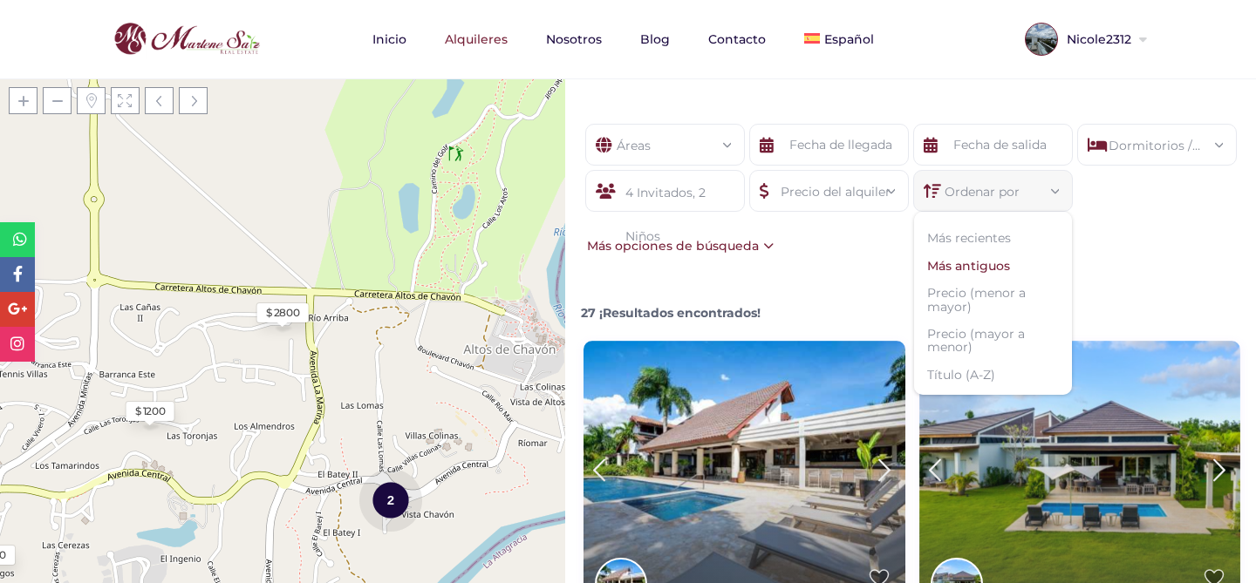
scroll to position [34, 0]
click at [944, 264] on li "Precio (menor a mayor)" at bounding box center [993, 266] width 158 height 41
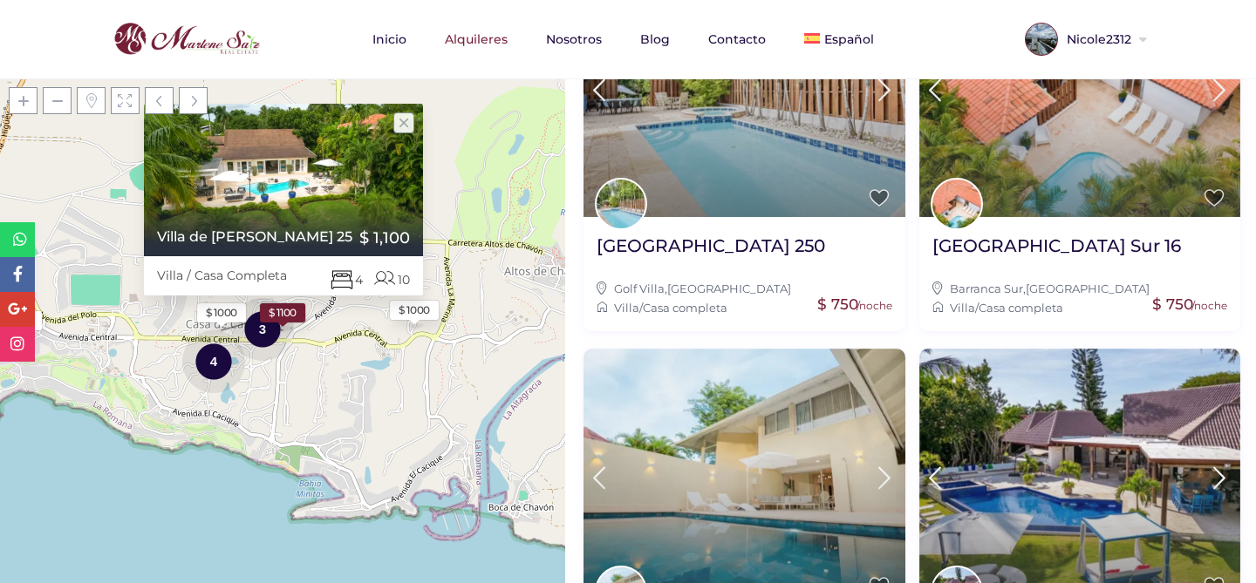
scroll to position [0, 0]
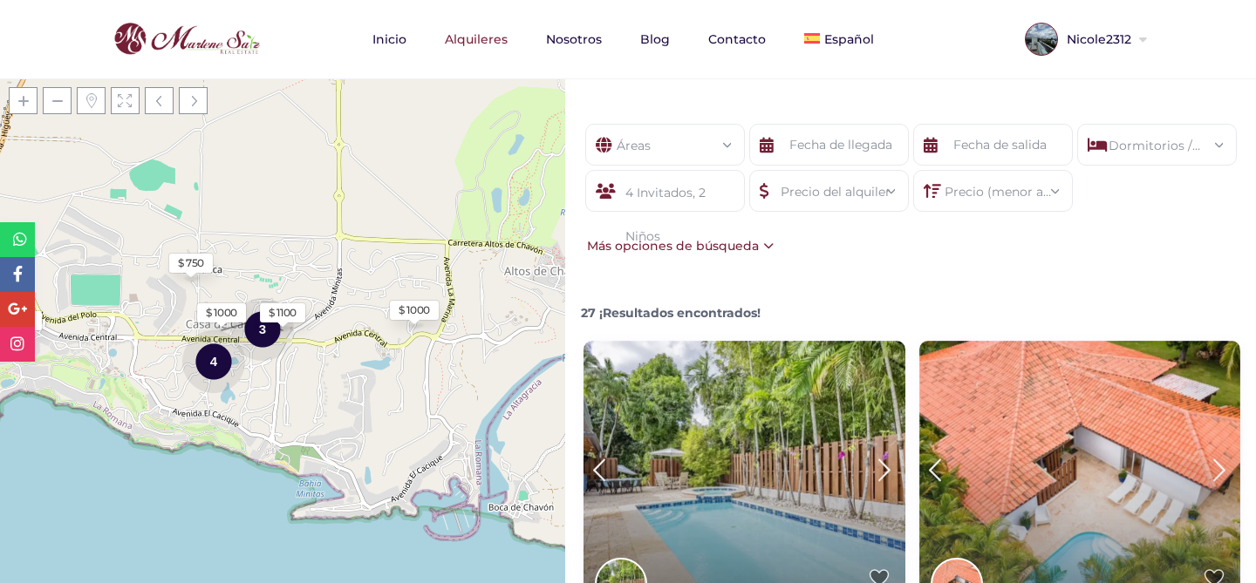
click at [959, 201] on div "Precio (menor a mayor)" at bounding box center [993, 186] width 132 height 31
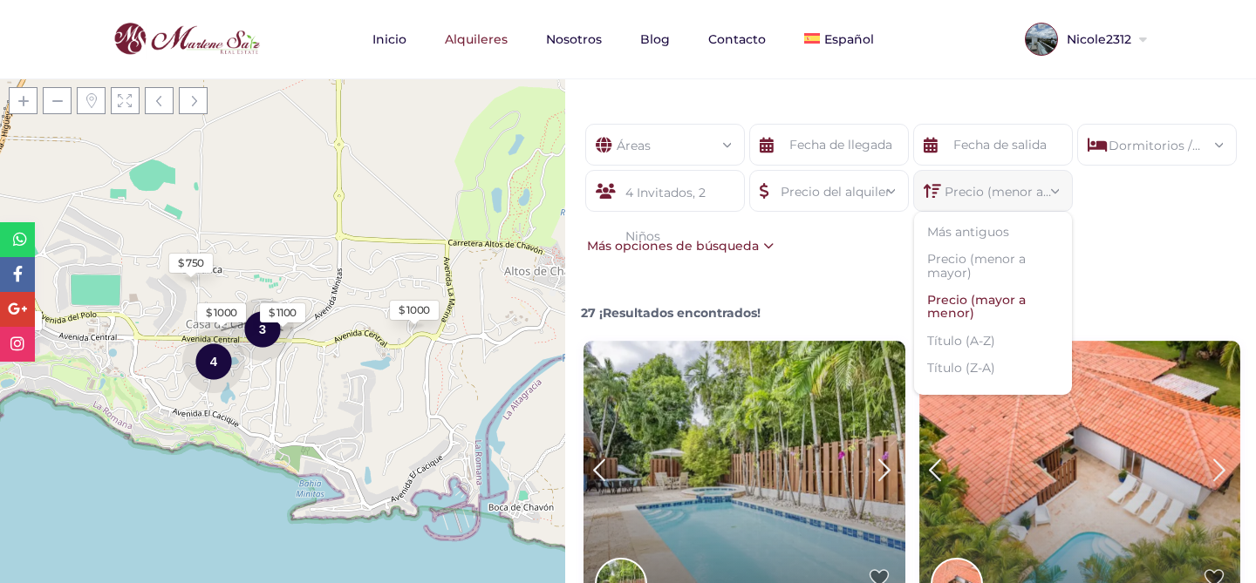
click at [964, 314] on li "Precio (mayor a menor)" at bounding box center [993, 307] width 158 height 41
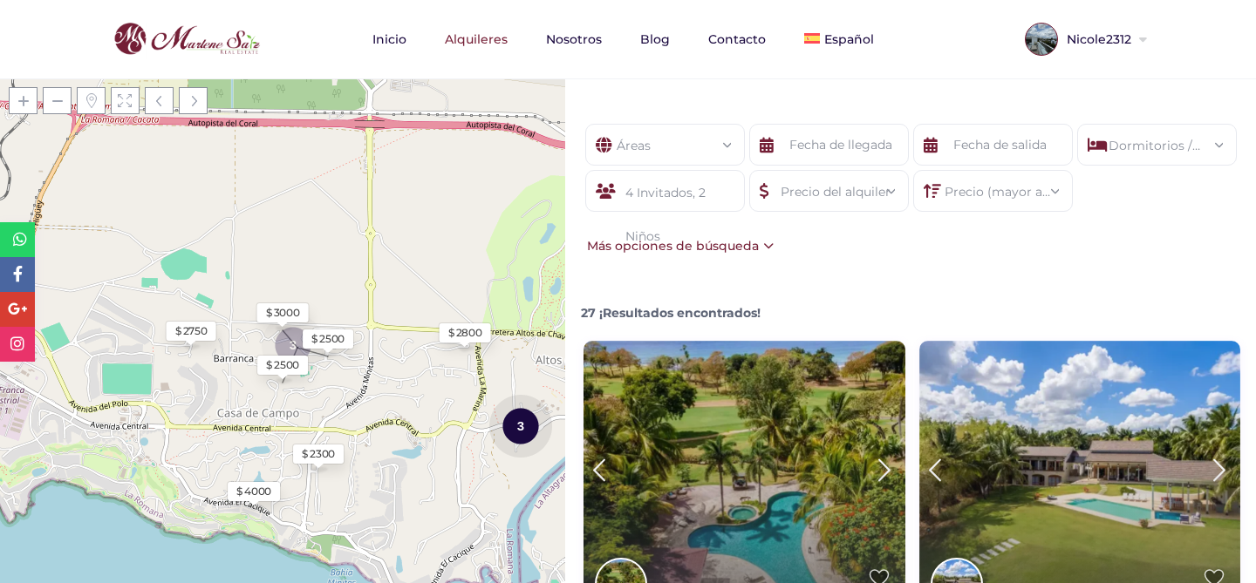
click at [717, 184] on div "4 Invitados, 2 Niños" at bounding box center [665, 191] width 160 height 42
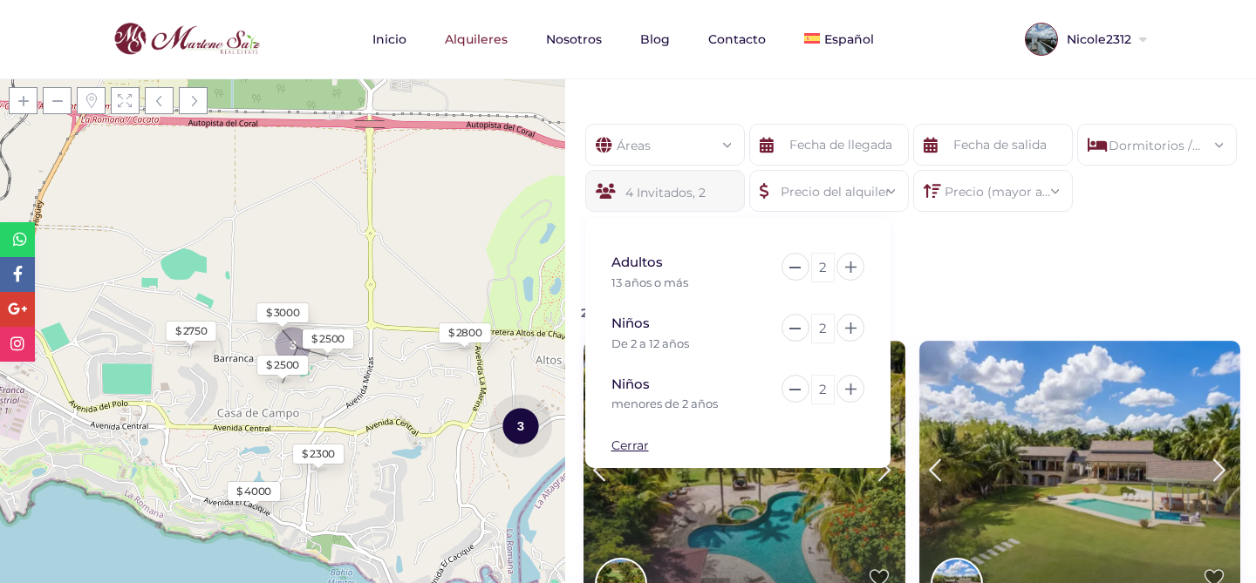
click at [829, 276] on div "2" at bounding box center [823, 268] width 24 height 30
click at [827, 327] on div "2" at bounding box center [823, 329] width 24 height 30
click at [829, 395] on div "2" at bounding box center [823, 390] width 24 height 30
click at [959, 263] on div "Áreas Todas las areas Casa De Campo (27) - Barranca (1) - Barranca Oeste (1) - …" at bounding box center [910, 190] width 691 height 184
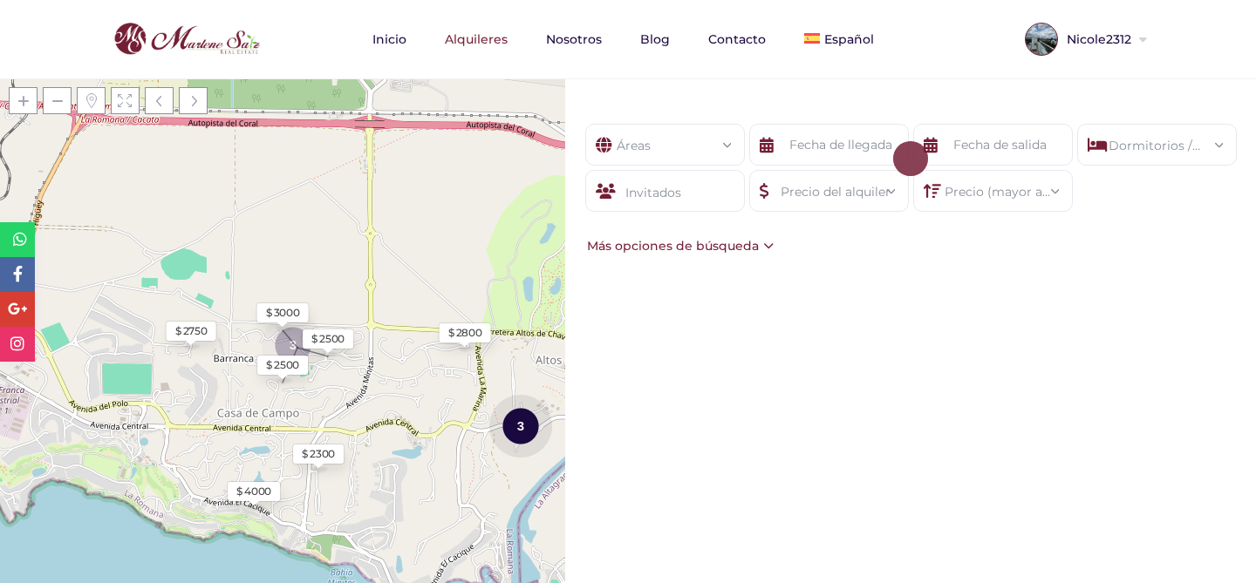
click at [640, 188] on div "Invitados" at bounding box center [665, 191] width 160 height 42
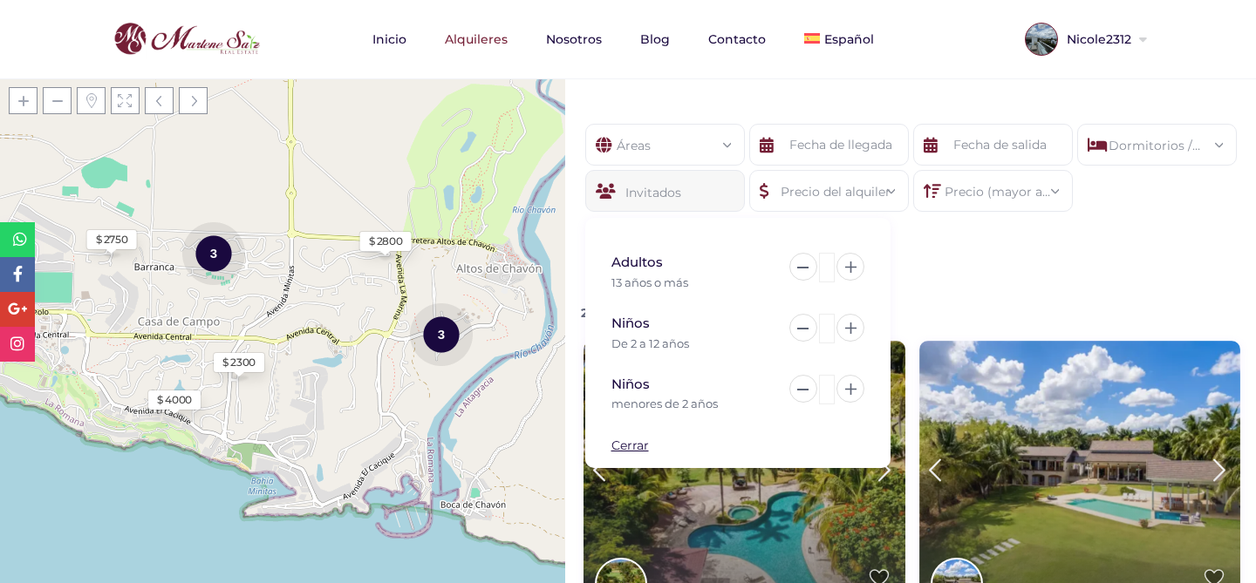
click at [945, 250] on div "Áreas Todas las areas Casa De Campo (27) - Barranca (1) - Barranca Oeste (1) - …" at bounding box center [910, 190] width 691 height 184
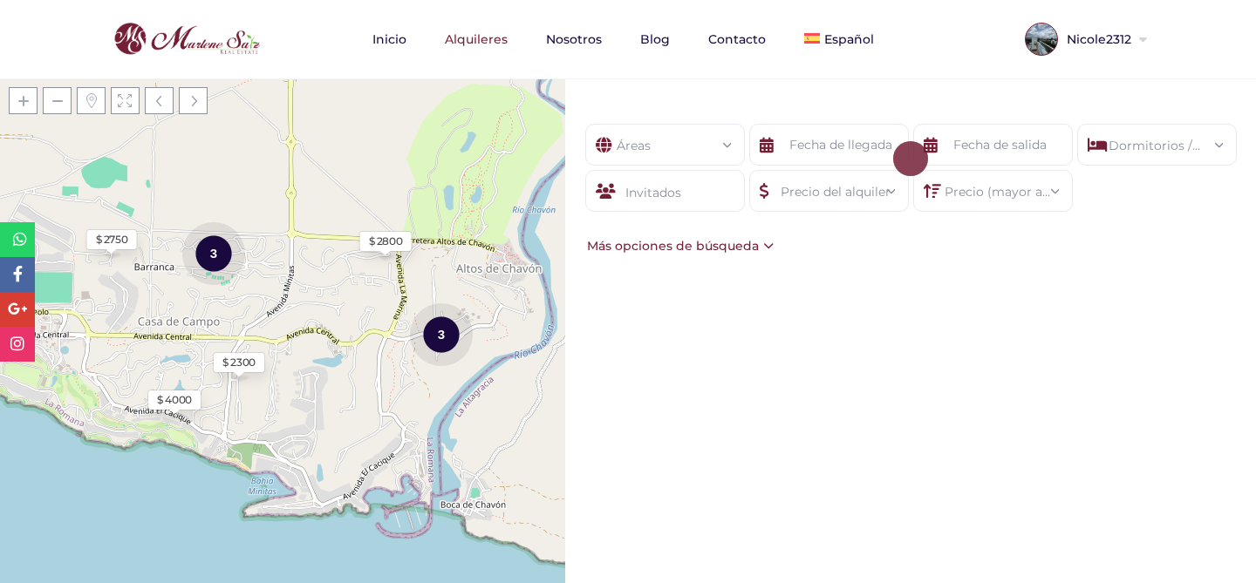
click at [734, 192] on div "Invitados" at bounding box center [665, 191] width 160 height 42
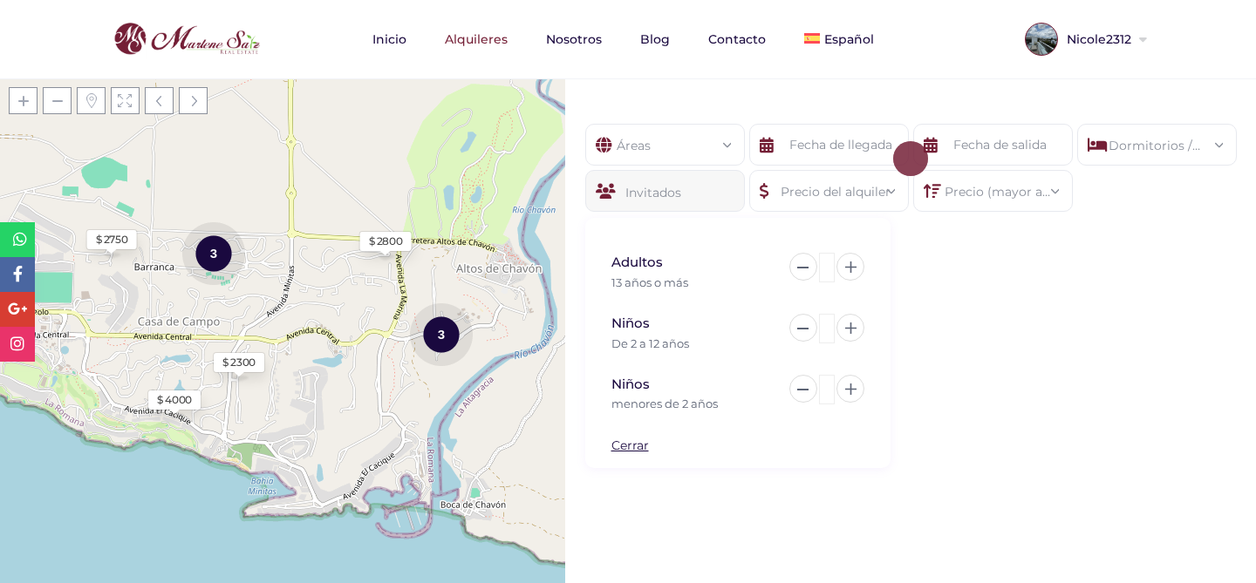
click at [1014, 275] on div "Áreas Todas las areas Casa De Campo (27) - Barranca (1) - Barranca Oeste (1) - …" at bounding box center [910, 190] width 691 height 184
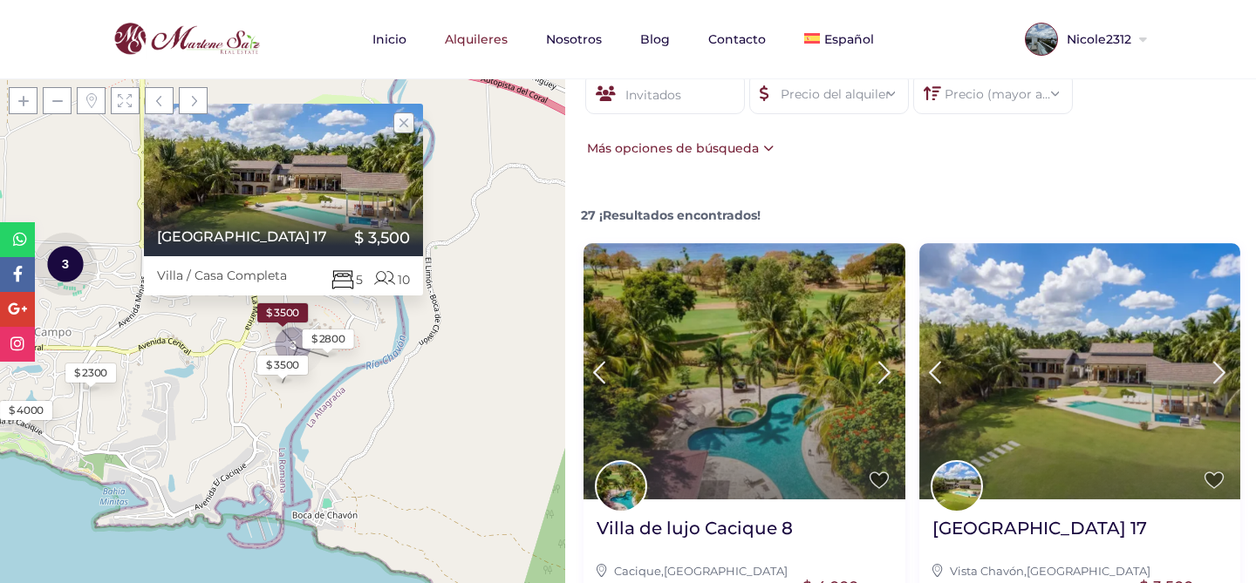
scroll to position [1, 0]
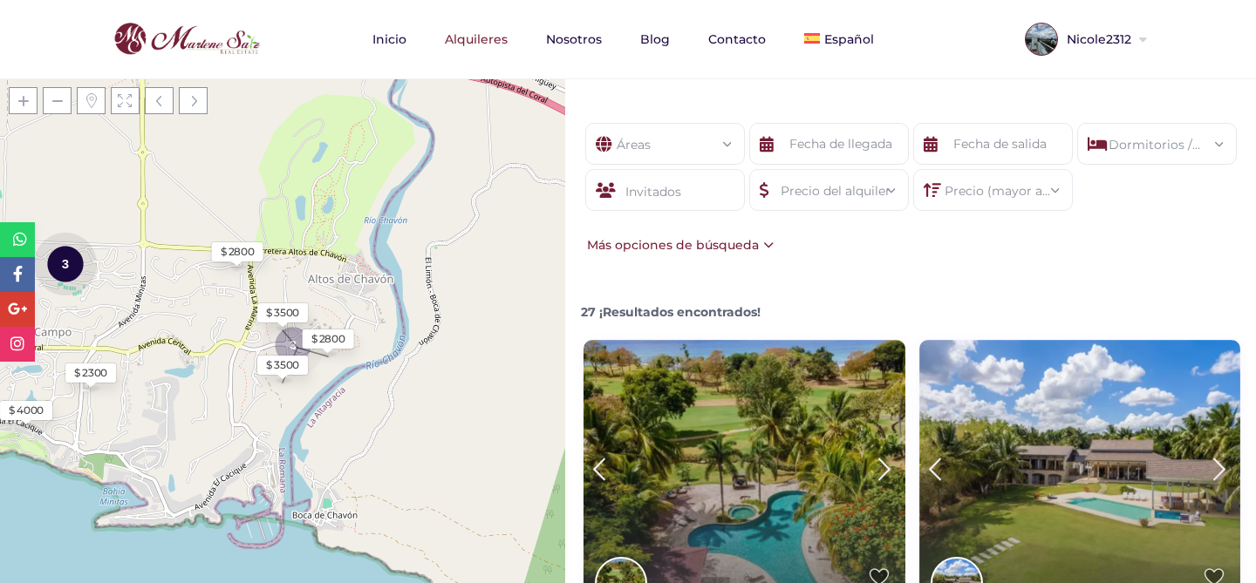
click at [995, 192] on div "Precio (mayor a menor)" at bounding box center [993, 185] width 132 height 31
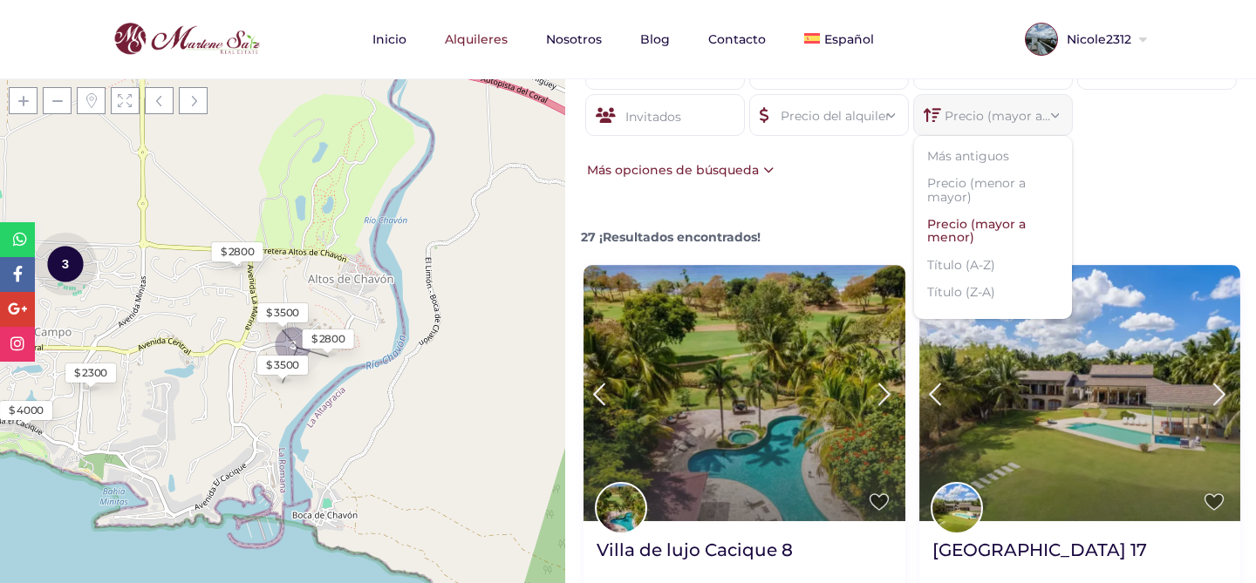
scroll to position [97, 0]
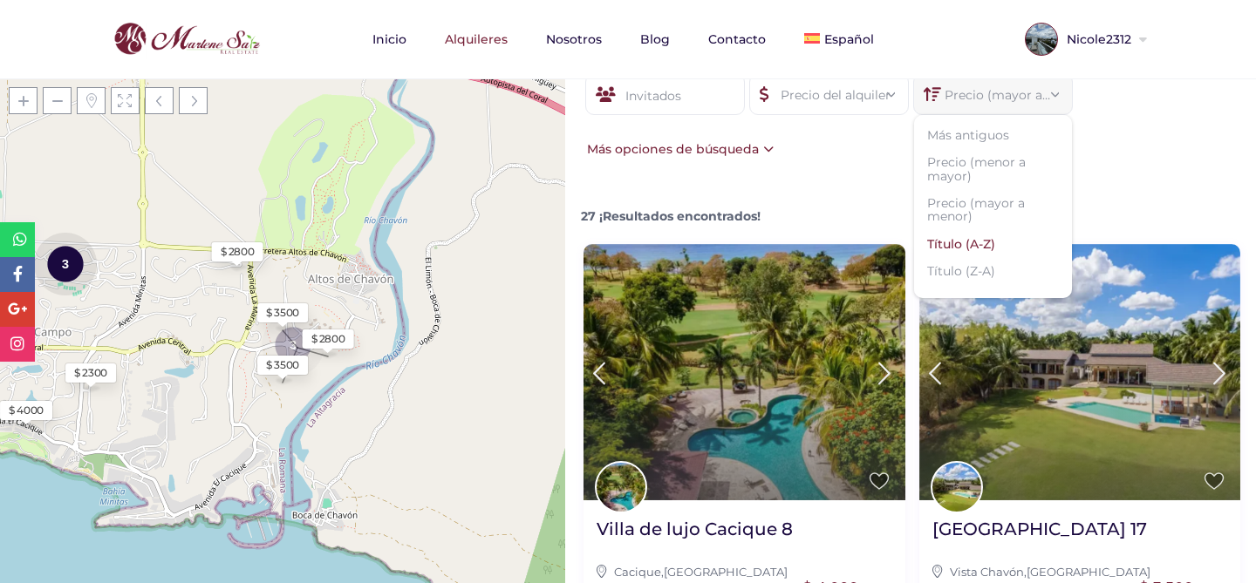
click at [978, 253] on li "Título (A-Z)" at bounding box center [993, 244] width 158 height 27
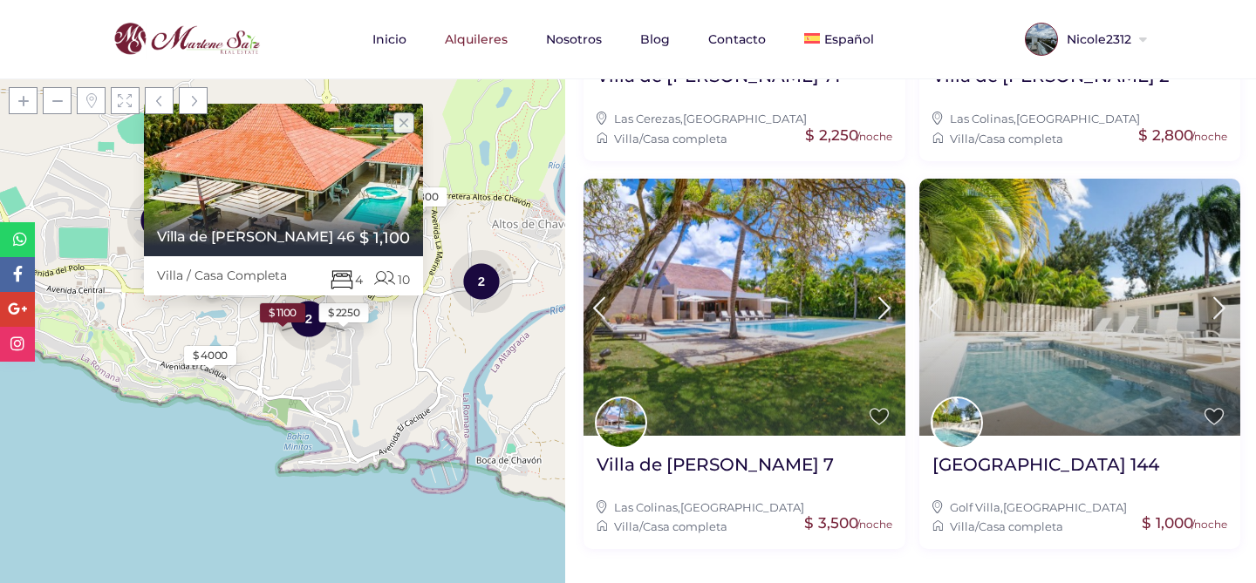
scroll to position [1764, 0]
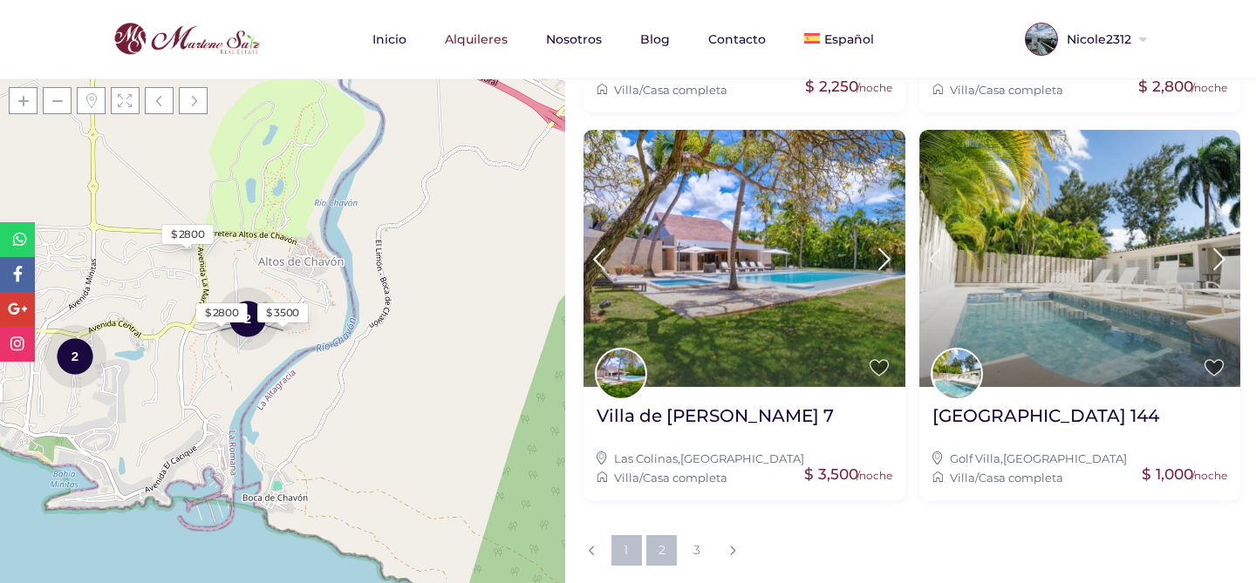
click at [666, 548] on link "2" at bounding box center [661, 551] width 31 height 31
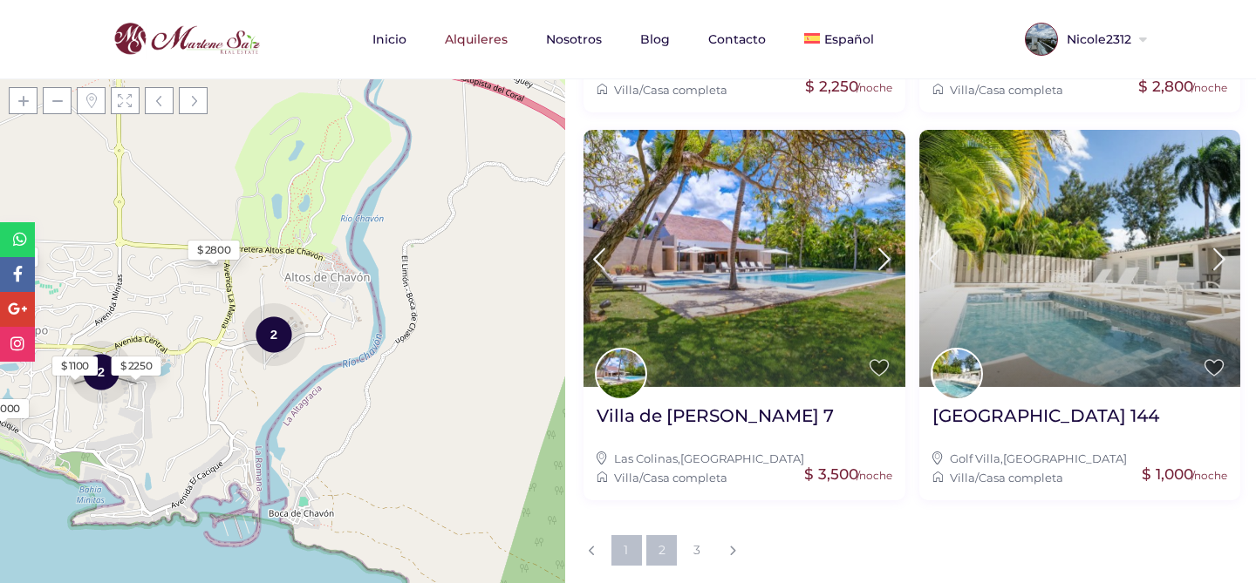
click at [657, 553] on link "2" at bounding box center [661, 551] width 31 height 31
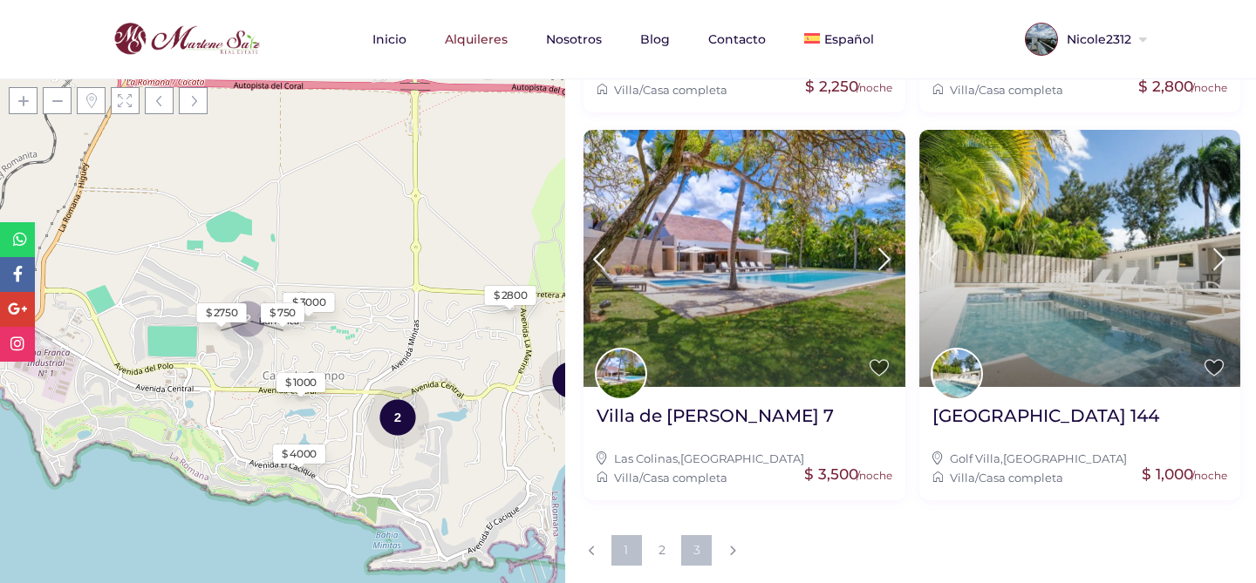
click at [693, 553] on link "3" at bounding box center [696, 551] width 31 height 31
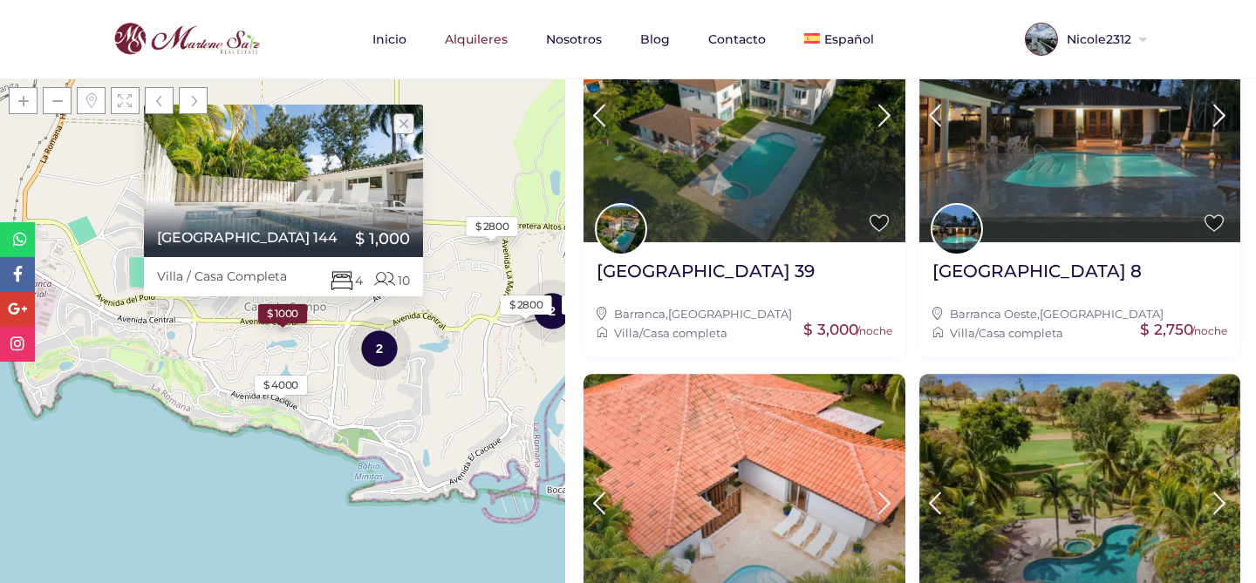
scroll to position [0, 0]
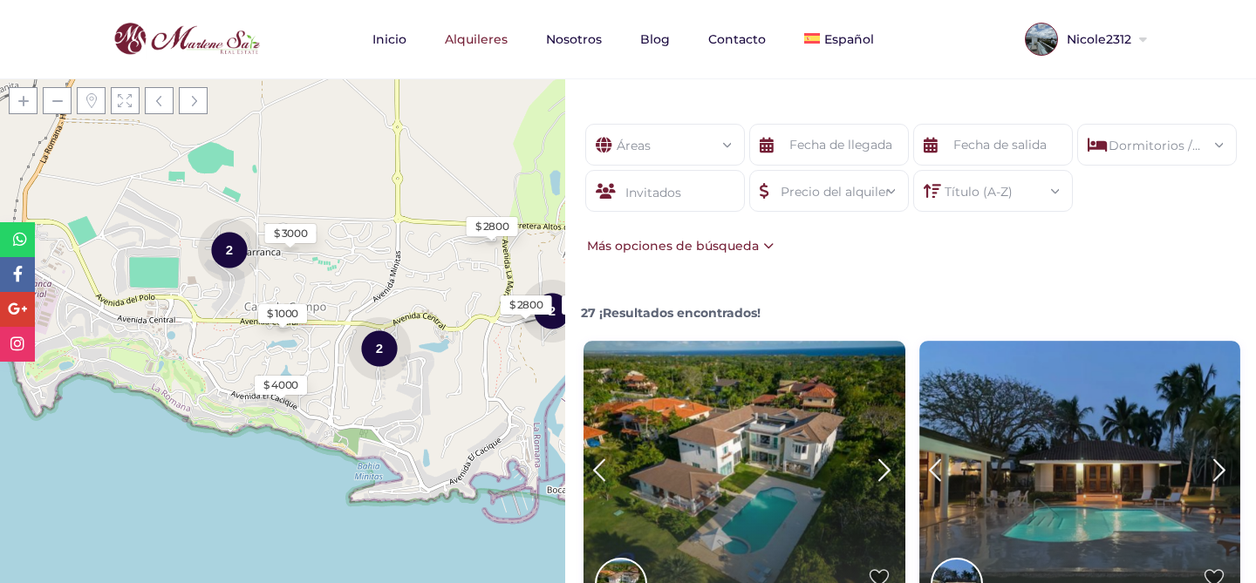
click at [956, 182] on div "Título (A-Z)" at bounding box center [993, 186] width 132 height 31
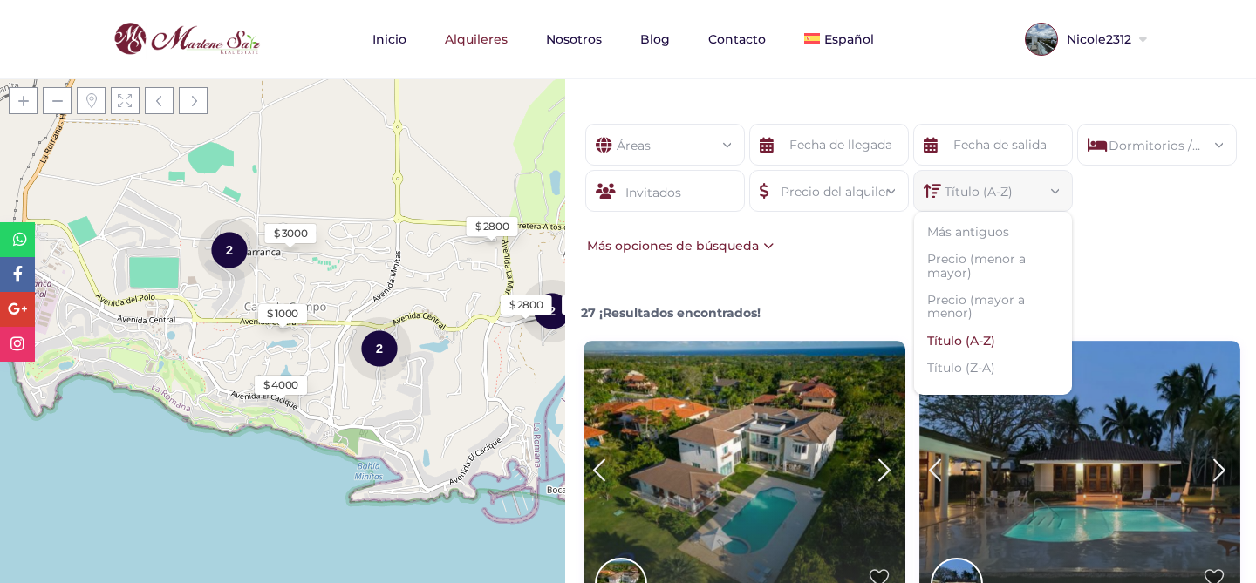
click at [972, 334] on li "Título (A-Z)" at bounding box center [993, 341] width 158 height 27
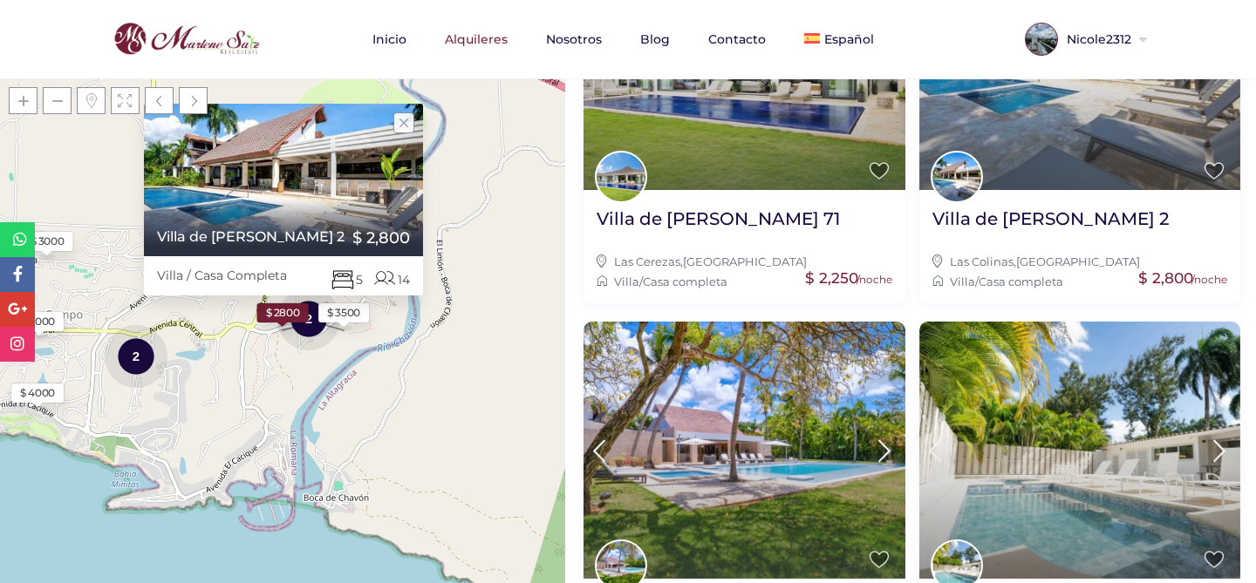
scroll to position [1764, 0]
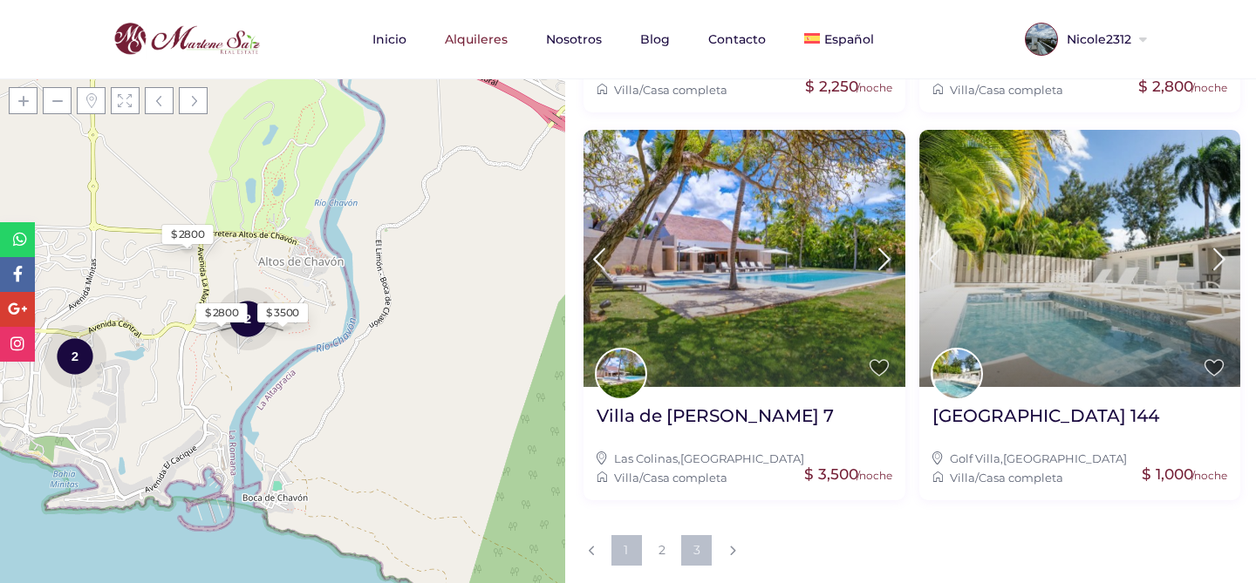
click at [695, 559] on link "3" at bounding box center [696, 551] width 31 height 31
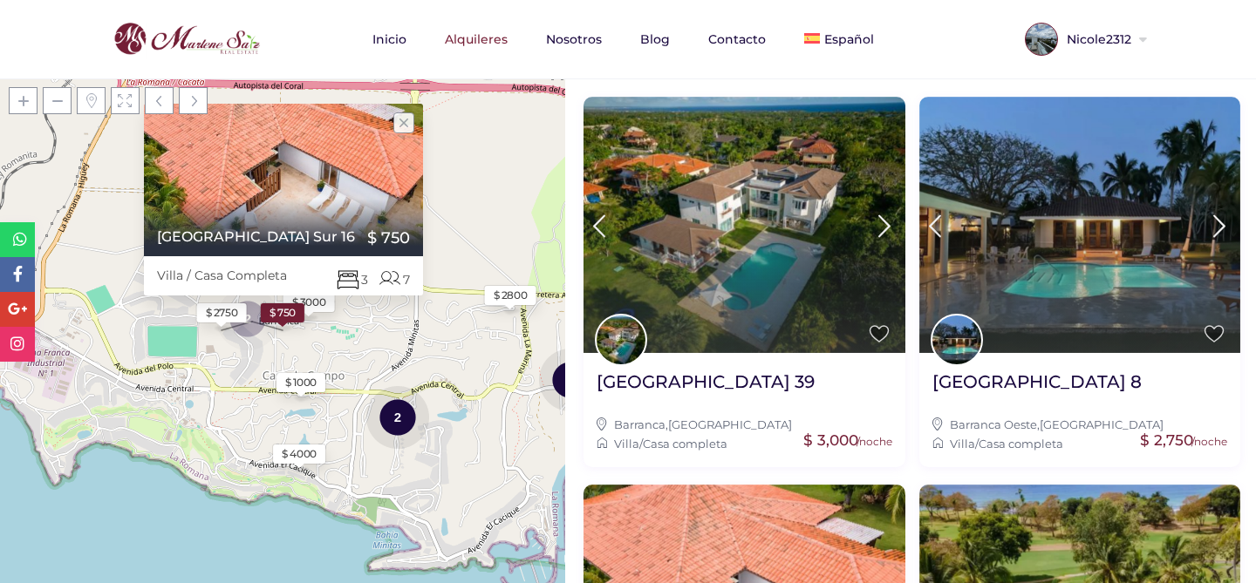
scroll to position [0, 0]
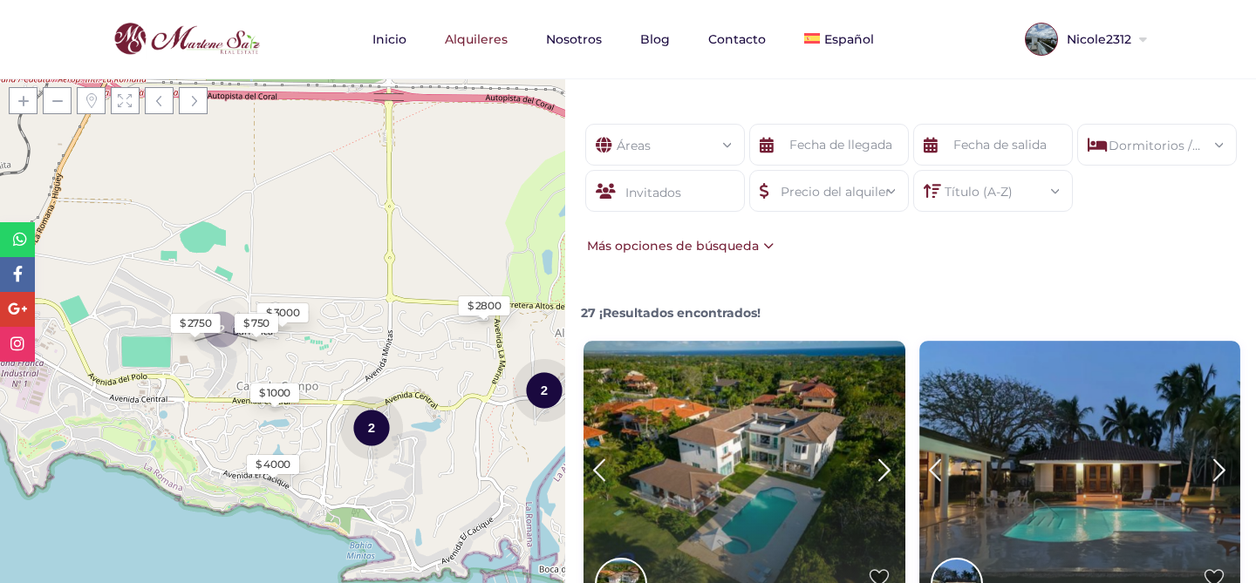
click at [938, 200] on icon at bounding box center [932, 191] width 17 height 42
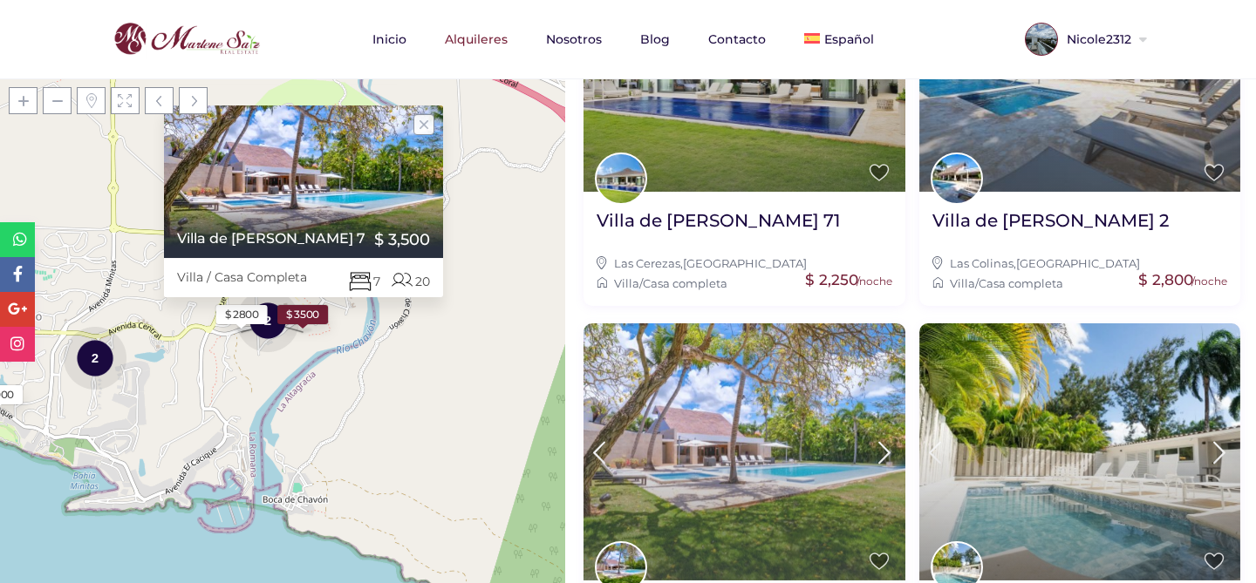
scroll to position [1764, 0]
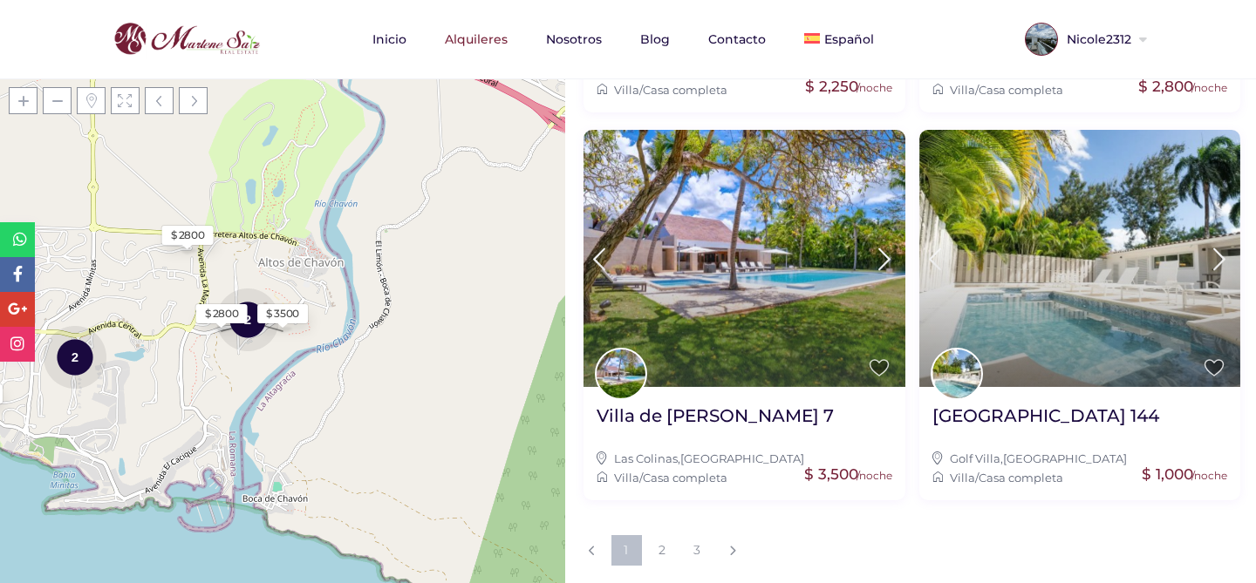
click at [627, 555] on link "1" at bounding box center [626, 551] width 31 height 31
click at [693, 551] on link "3" at bounding box center [696, 551] width 31 height 31
click at [690, 544] on link "3" at bounding box center [696, 551] width 31 height 31
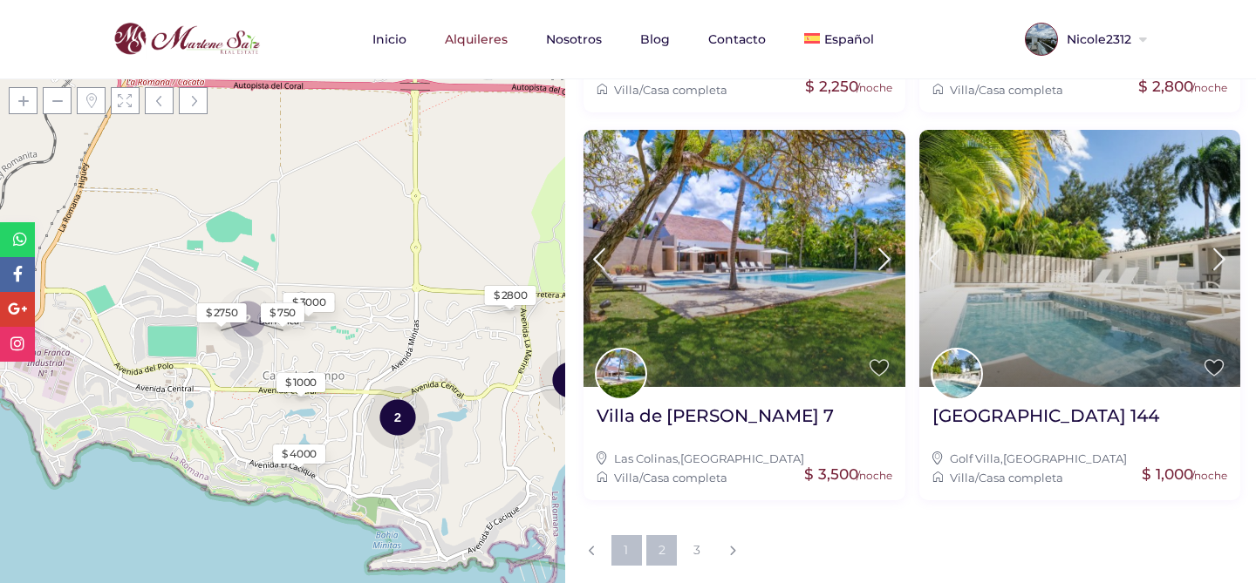
click at [651, 551] on link "2" at bounding box center [661, 551] width 31 height 31
click at [744, 554] on link at bounding box center [731, 551] width 31 height 31
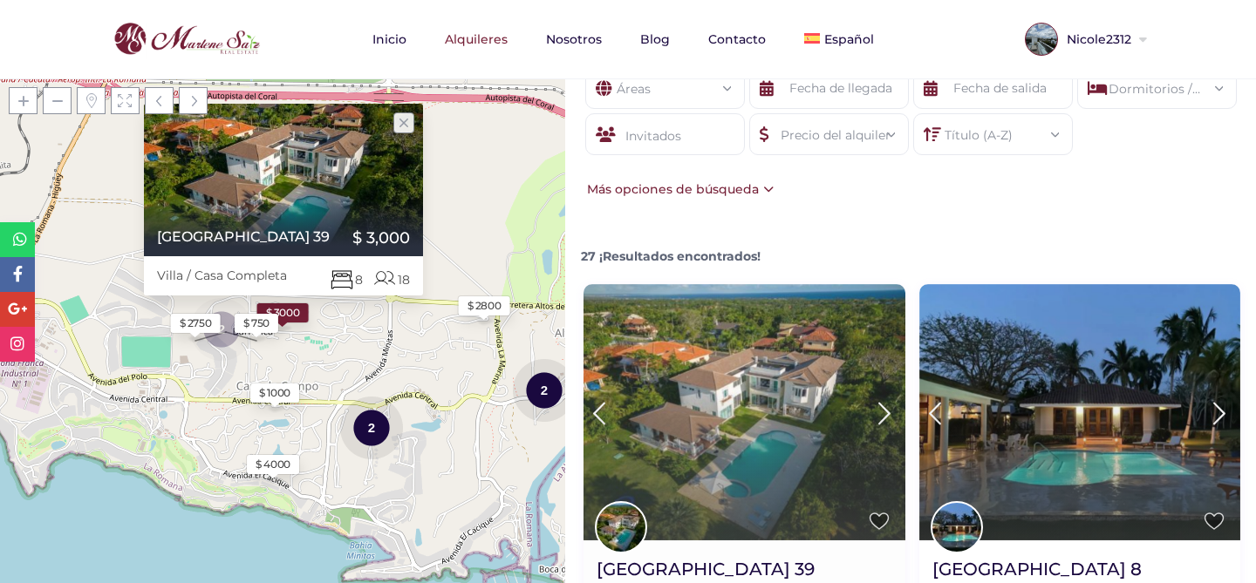
scroll to position [0, 0]
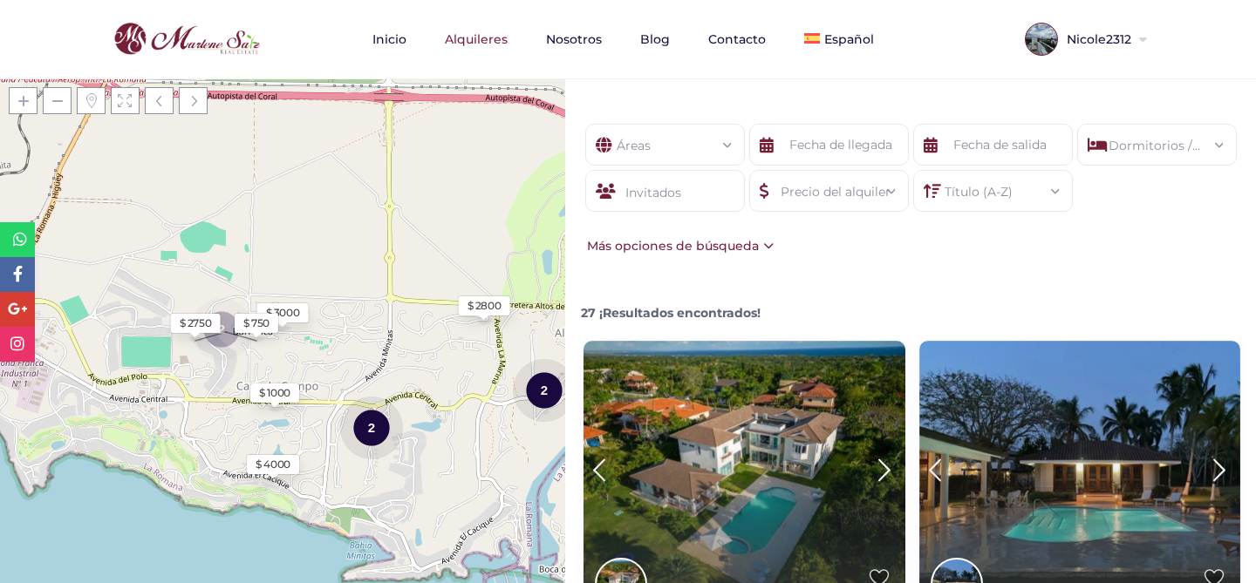
click at [952, 185] on div "Título (A-Z)" at bounding box center [993, 186] width 132 height 31
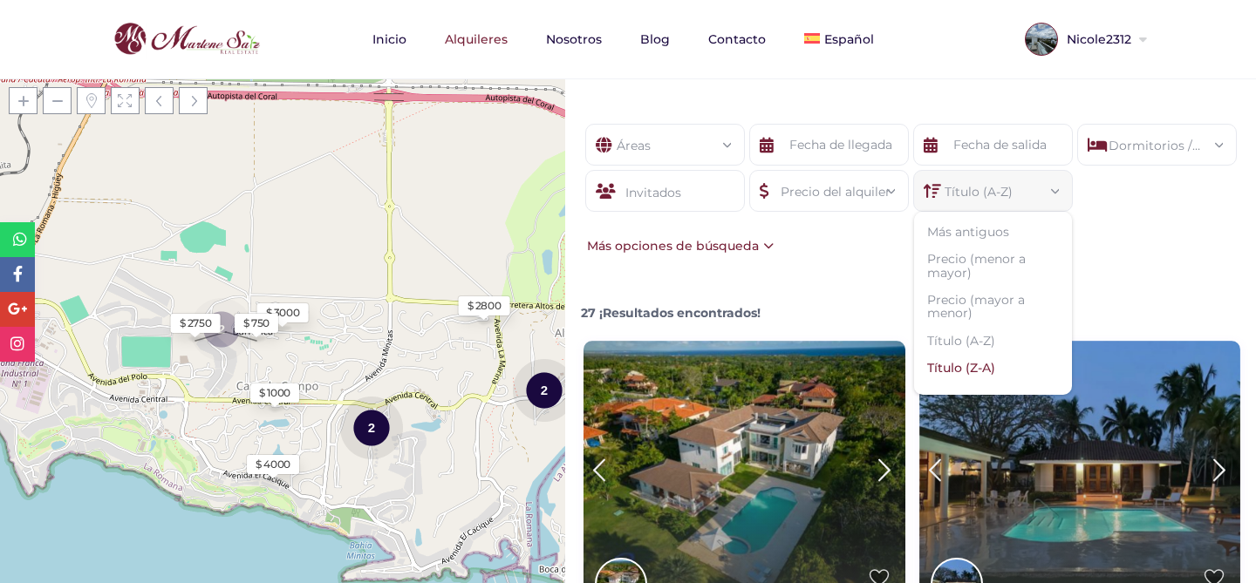
click at [952, 370] on li "Título (Z-A)" at bounding box center [993, 368] width 158 height 27
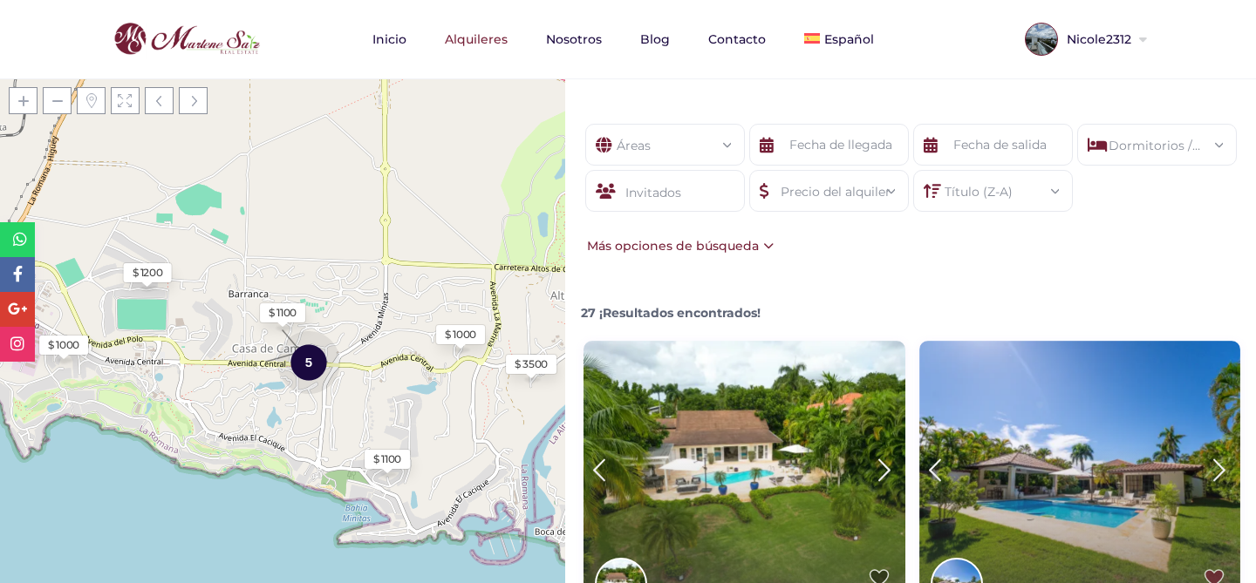
click at [935, 189] on icon at bounding box center [932, 191] width 17 height 42
click at [958, 192] on div "Título (Z-A)" at bounding box center [993, 186] width 132 height 31
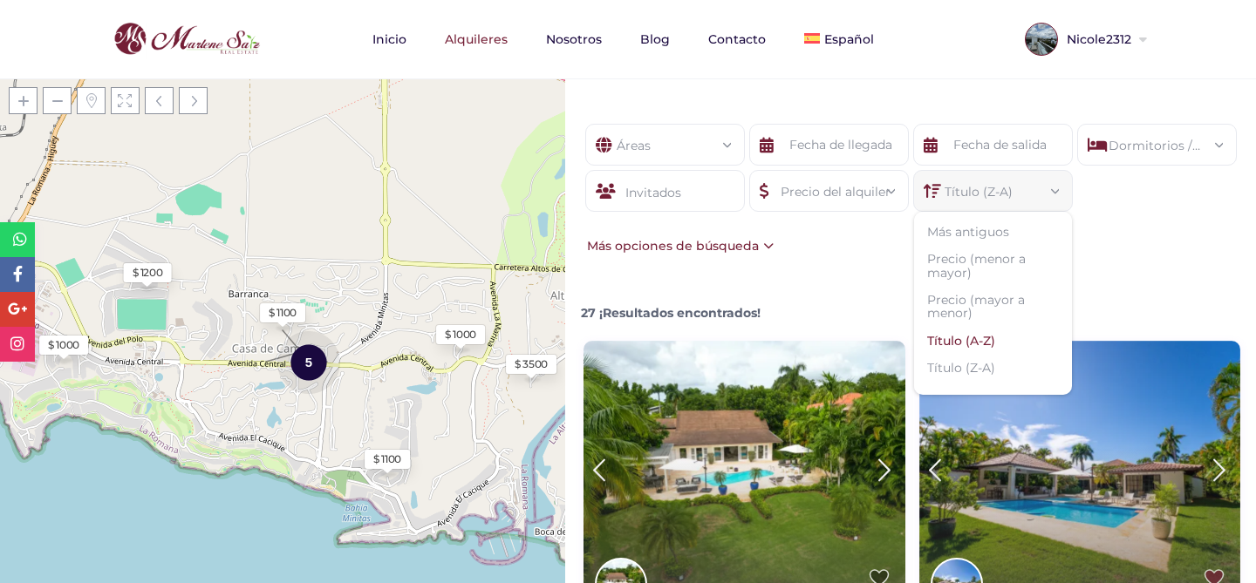
click at [956, 329] on li "Título (A-Z)" at bounding box center [993, 341] width 158 height 27
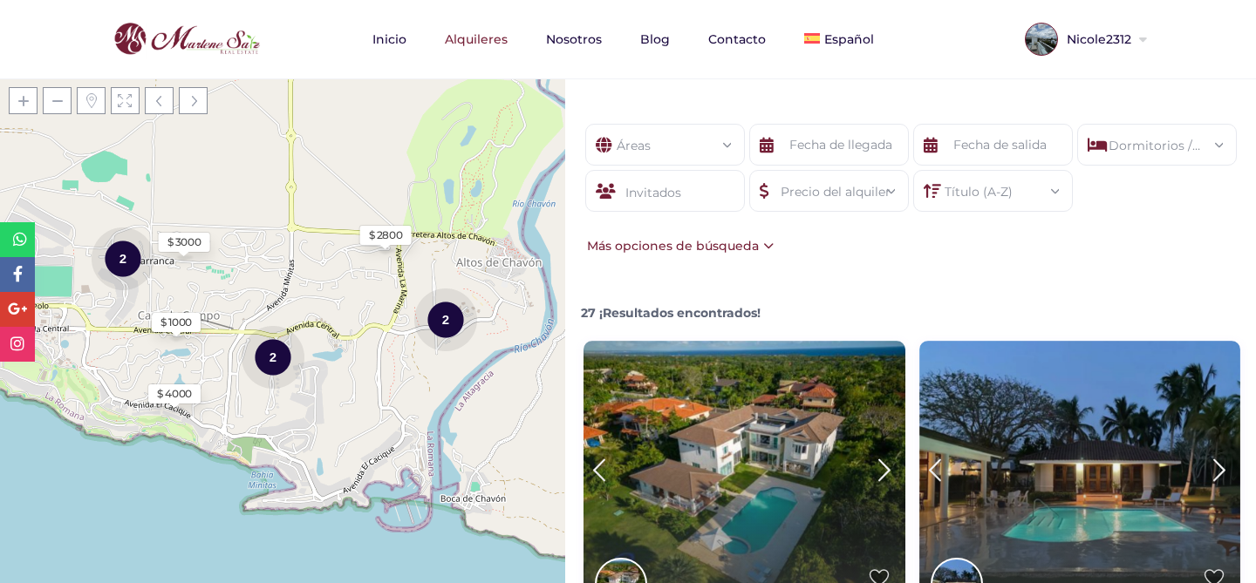
click at [695, 156] on div "Áreas Todas las areas Casa De Campo (27) - Barranca (1) - Barranca Oeste (1) - …" at bounding box center [665, 145] width 160 height 42
click at [699, 136] on div "Áreas" at bounding box center [665, 140] width 132 height 31
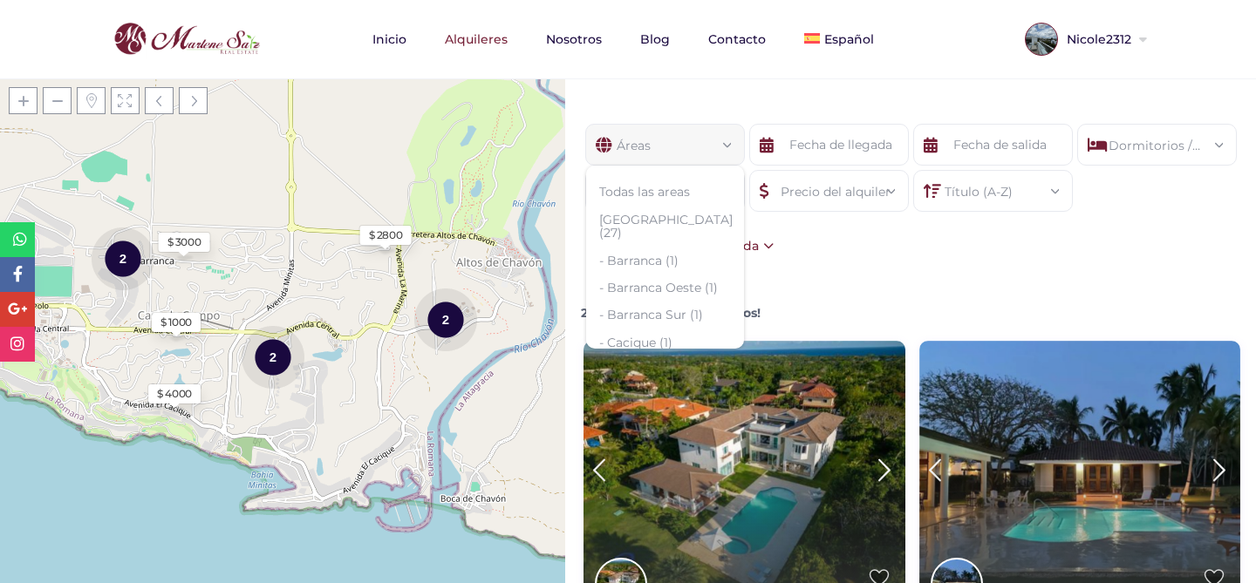
click at [707, 94] on div "Mostrar filtros Áreas Todas las areas Casa De Campo (27) - Barranca (1) - Barra…" at bounding box center [910, 87] width 691 height 19
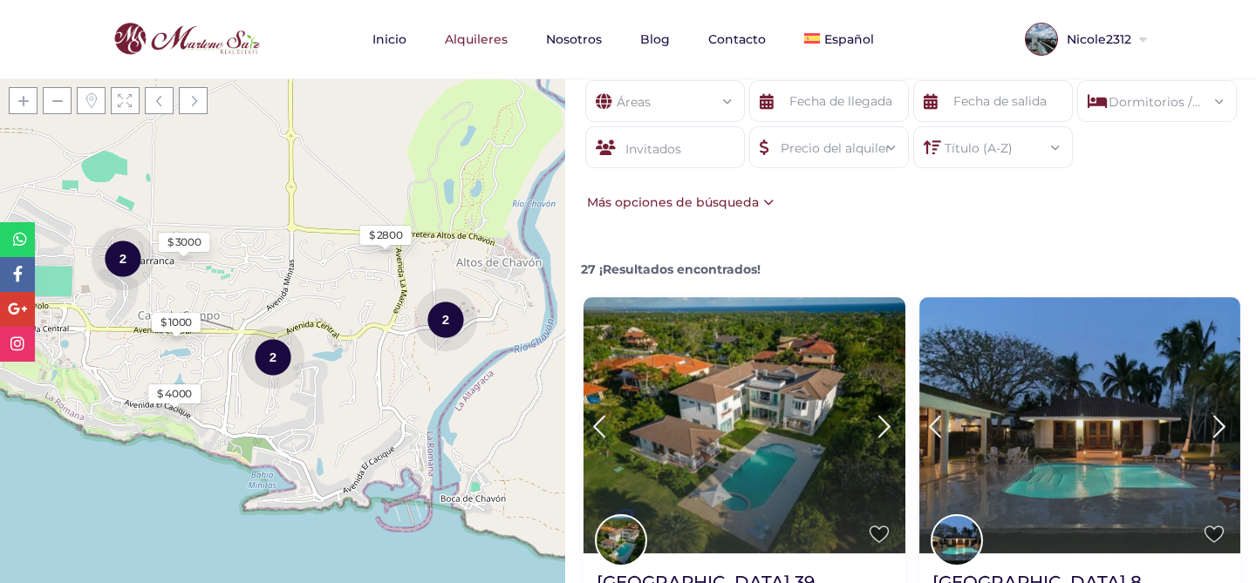
scroll to position [45, 0]
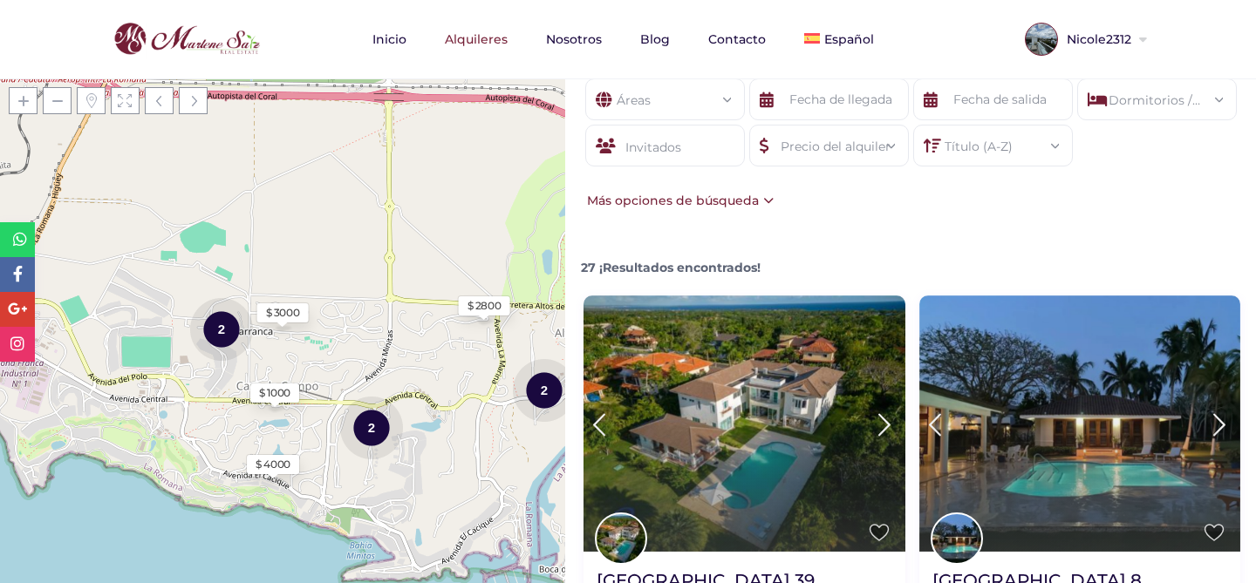
click at [870, 211] on div "Áreas Todas las areas Casa De Campo (27) - Barranca (1) - Barranca Oeste (1) - …" at bounding box center [910, 144] width 691 height 184
click at [857, 143] on div "Precio del alquiler" at bounding box center [829, 141] width 132 height 31
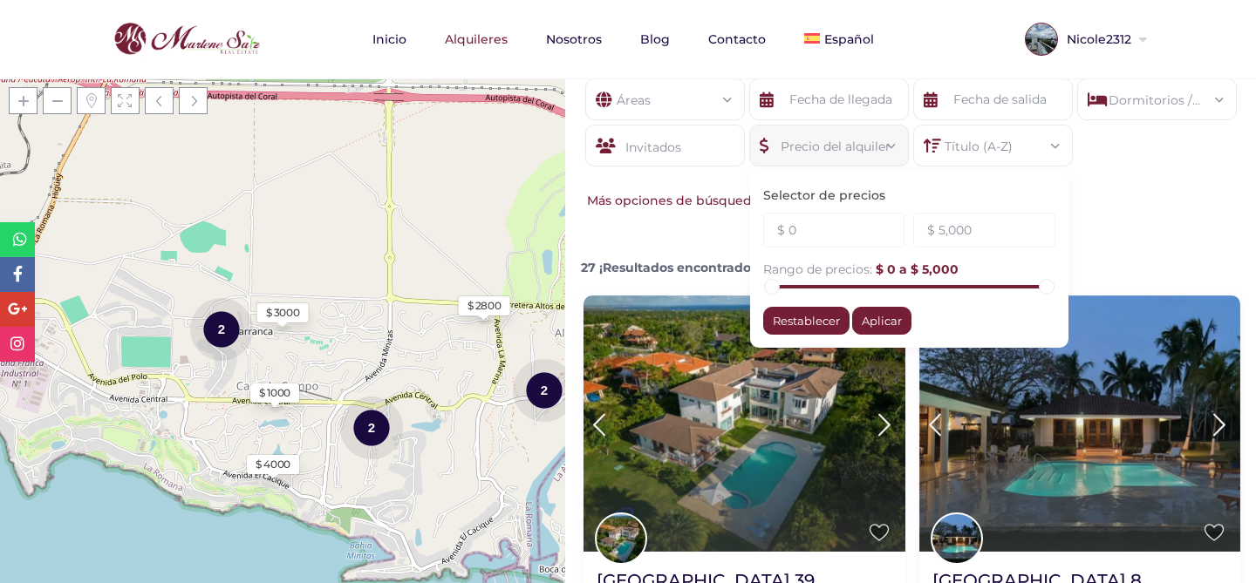
click at [1099, 173] on form "Áreas Todas las areas Casa De Campo (27) - Barranca (1) - Barranca Oeste (1) - …" at bounding box center [911, 134] width 656 height 112
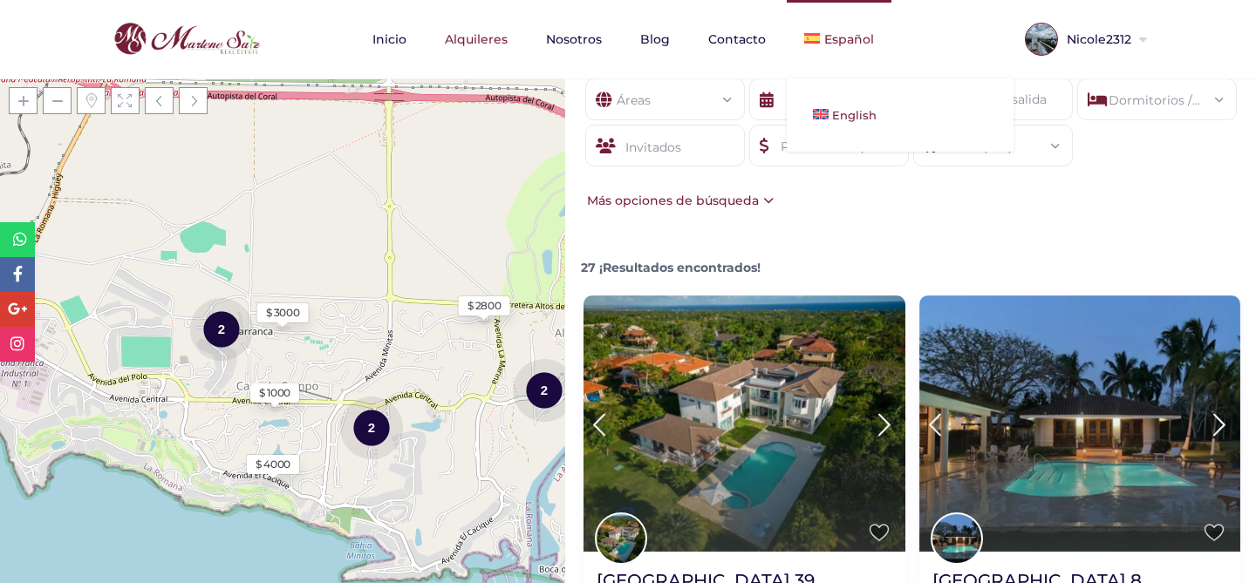
click at [840, 129] on link "English" at bounding box center [900, 115] width 227 height 38
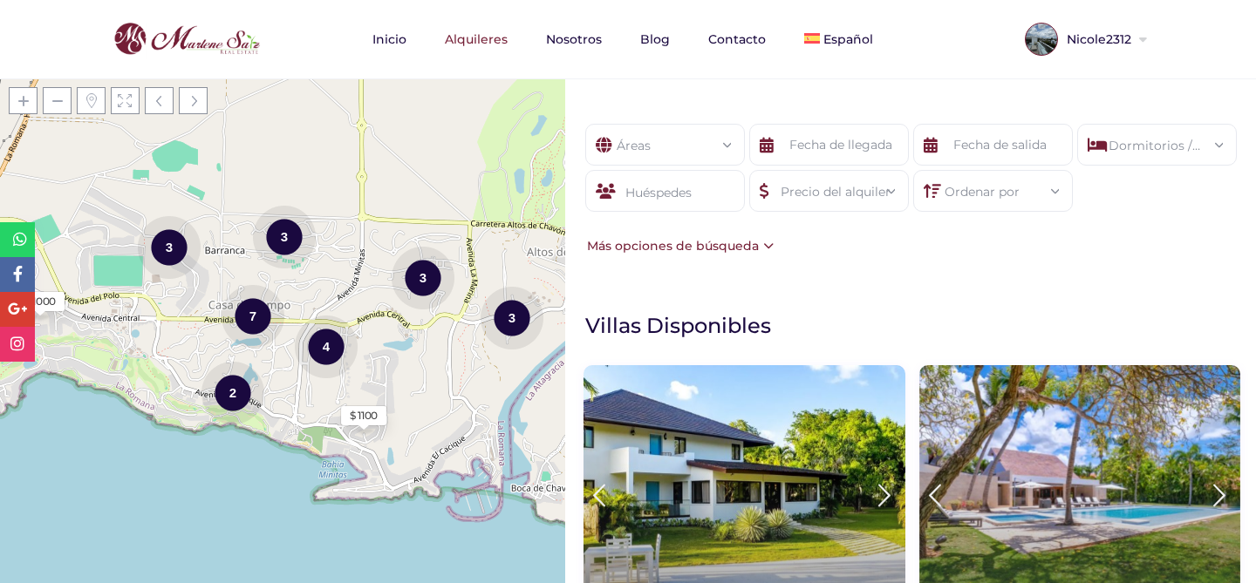
click at [153, 51] on img at bounding box center [186, 39] width 155 height 42
click at [187, 38] on img at bounding box center [186, 39] width 155 height 42
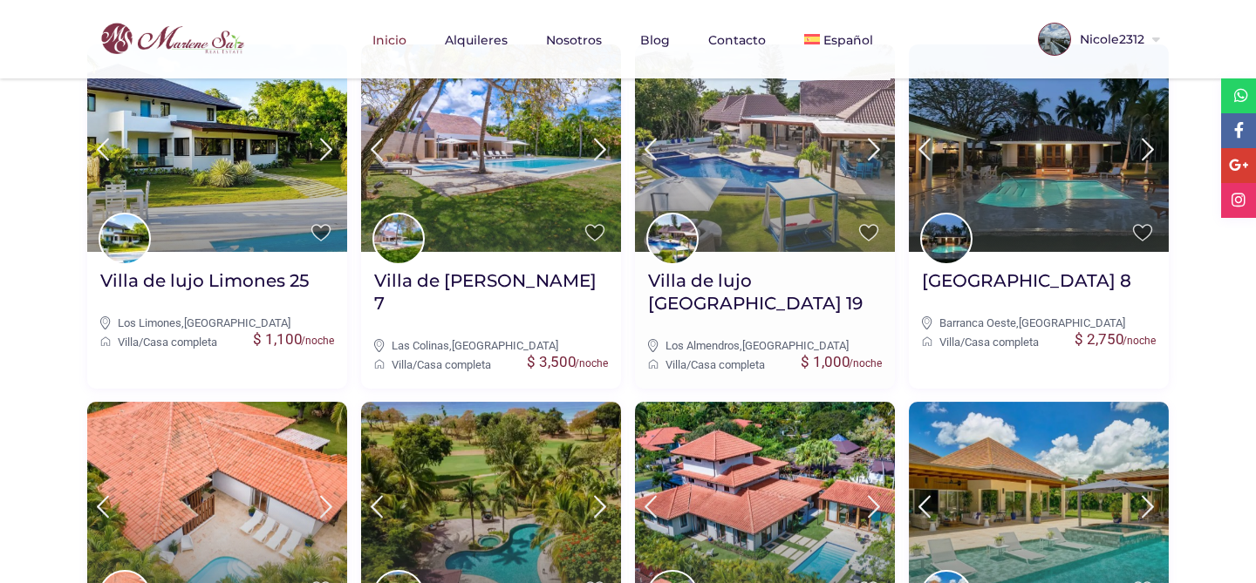
scroll to position [617, 0]
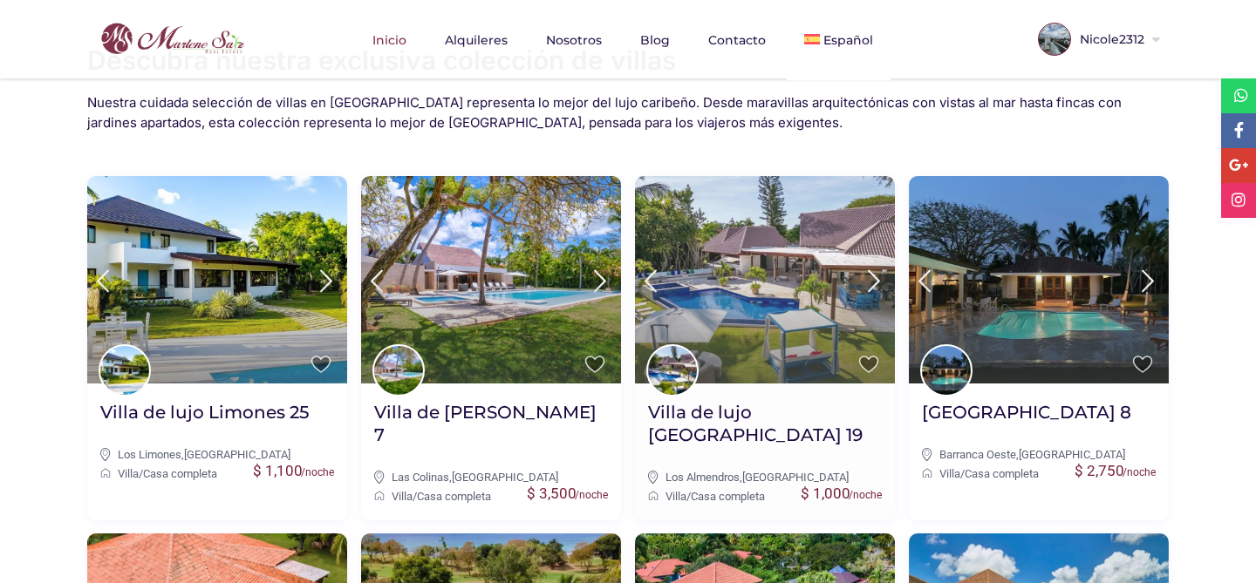
click at [796, 267] on img at bounding box center [765, 280] width 260 height 208
click at [754, 395] on div "$ 1,000 /noche Villa de lujo Los Almendros 19 Los Almendros , Casa de Campo Vil…" at bounding box center [765, 446] width 260 height 124
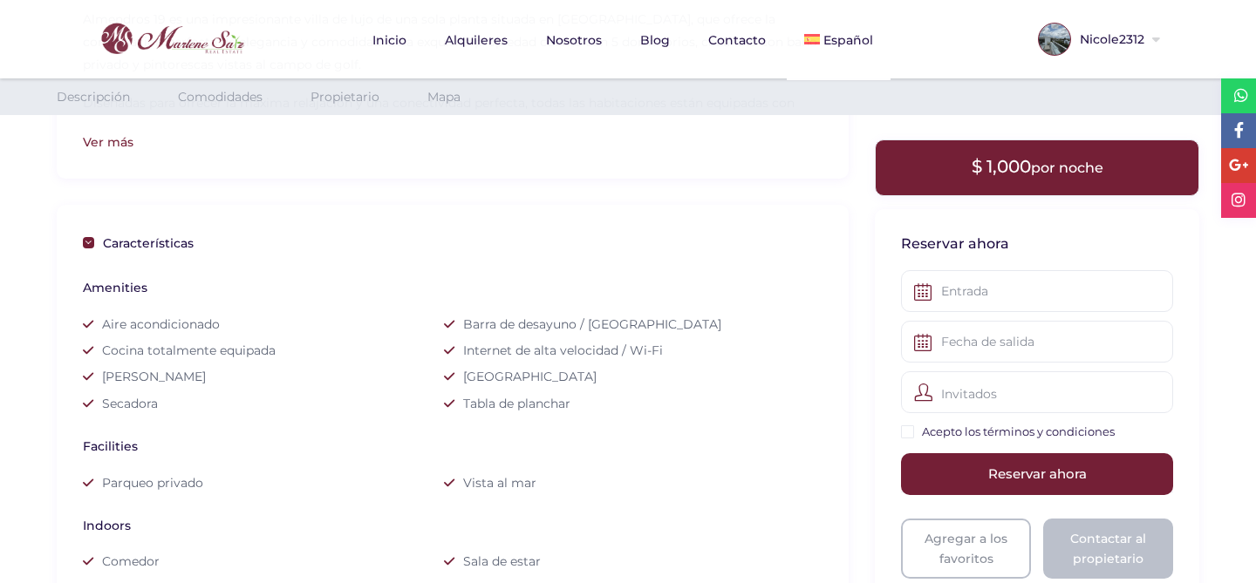
scroll to position [785, 0]
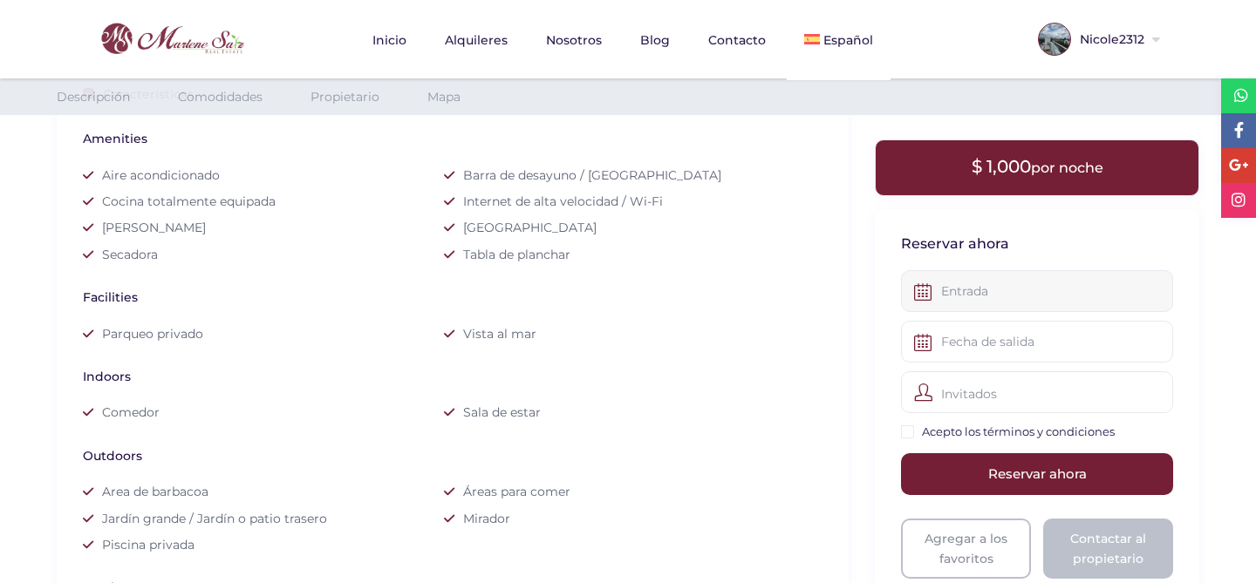
click at [951, 276] on input "text" at bounding box center [1037, 291] width 272 height 42
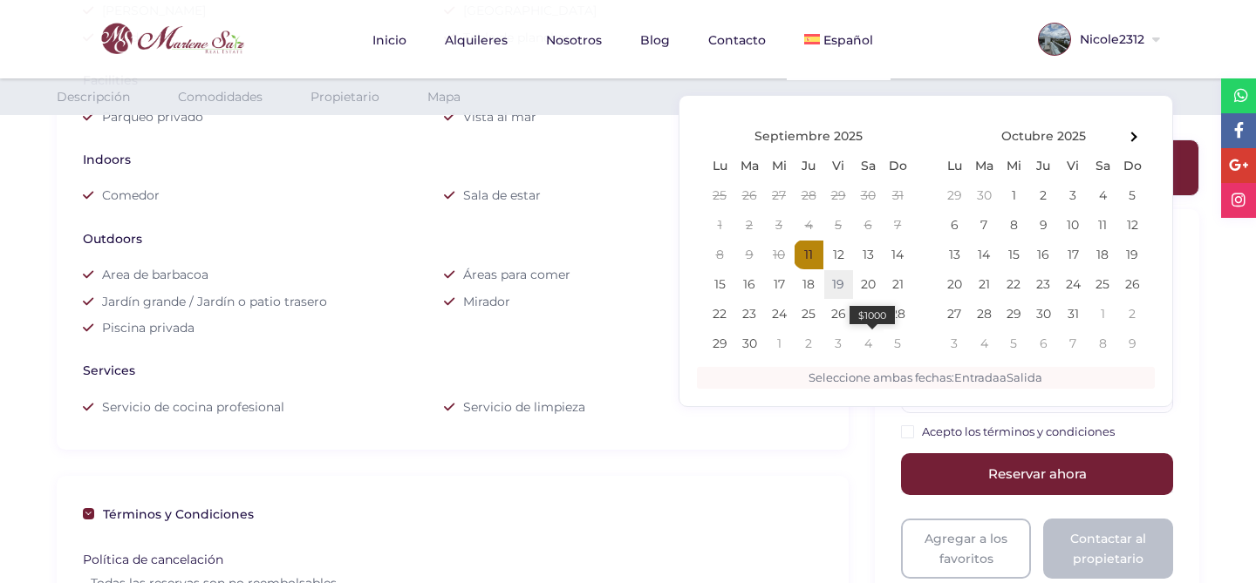
scroll to position [1003, 0]
click at [414, 362] on div "Services" at bounding box center [444, 369] width 722 height 19
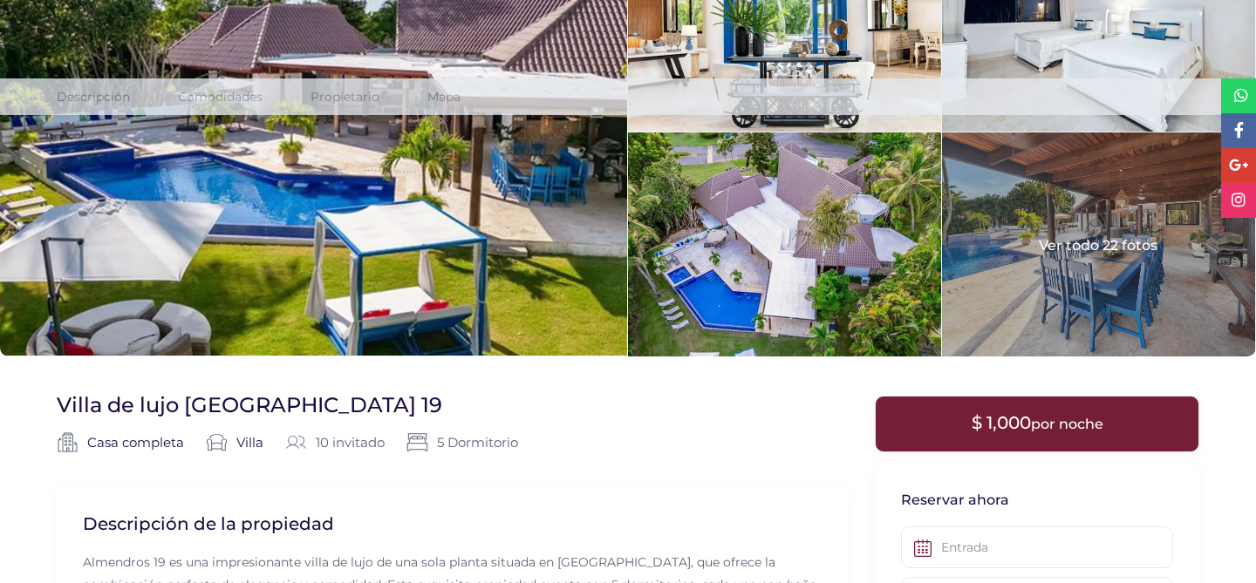
scroll to position [0, 0]
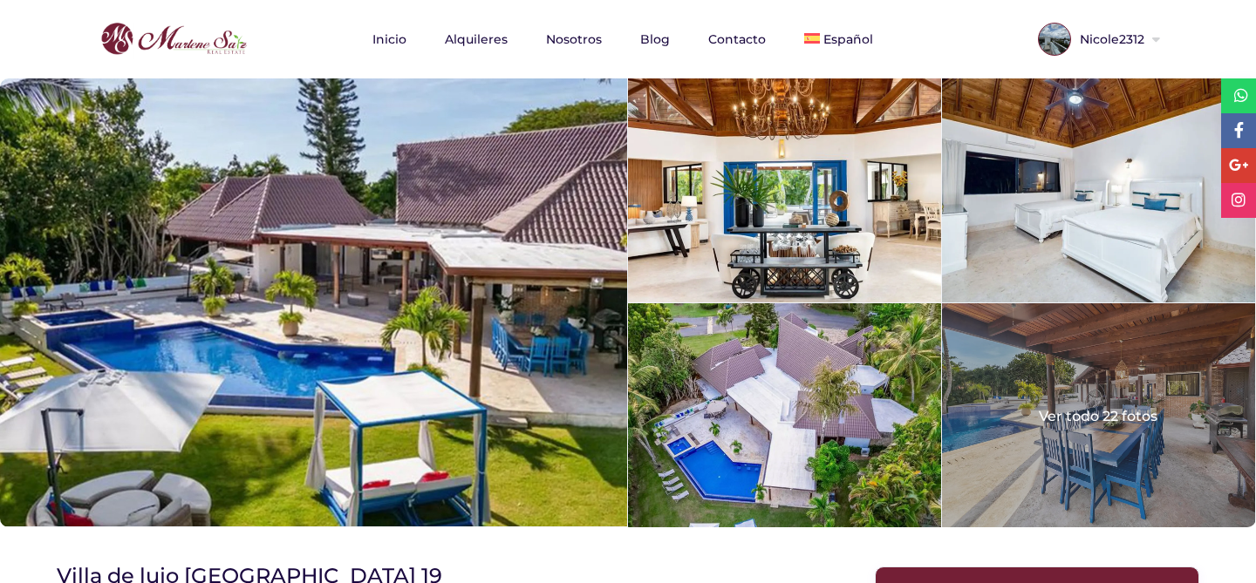
click at [183, 59] on img at bounding box center [173, 39] width 155 height 42
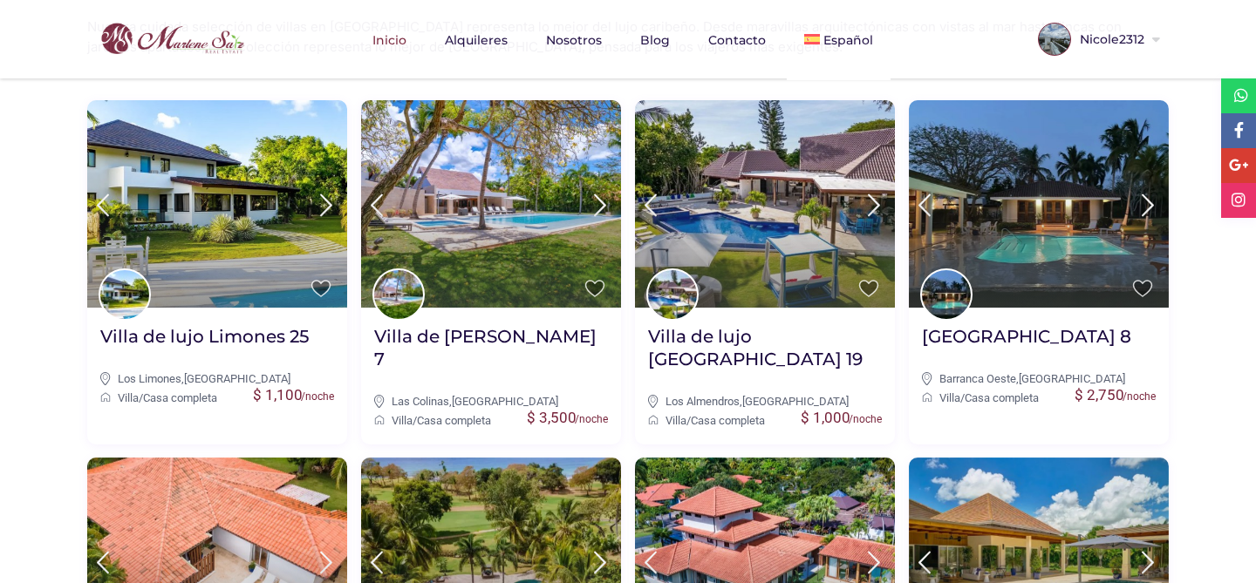
scroll to position [691, 0]
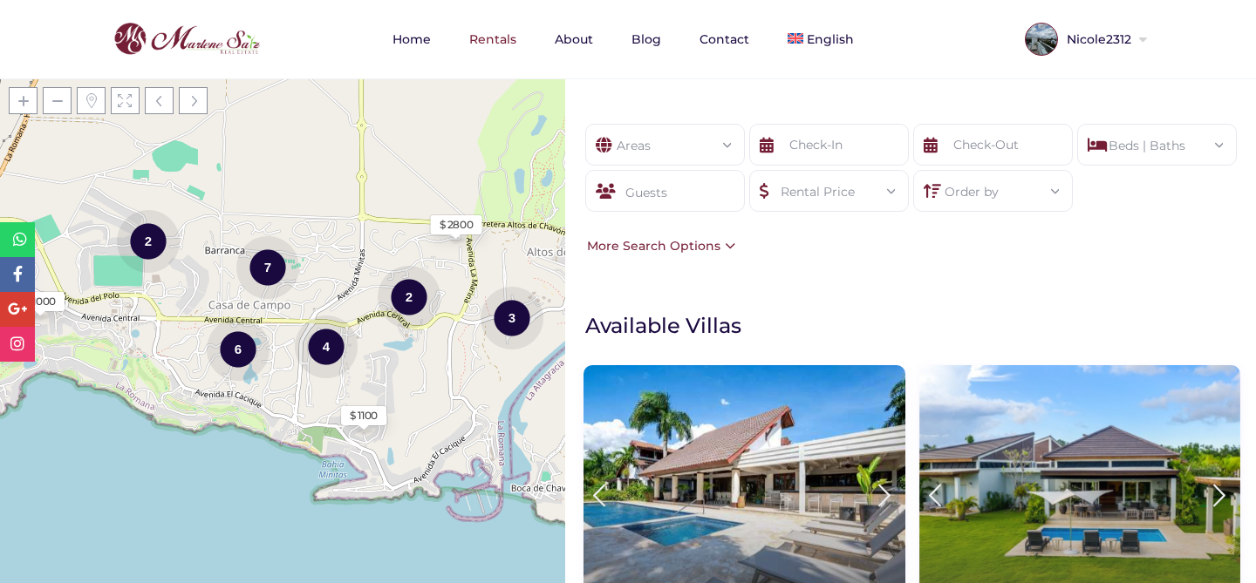
click at [955, 272] on div "Areas All Areas [GEOGRAPHIC_DATA] (27) - [GEOGRAPHIC_DATA] (1) - [GEOGRAPHIC_DA…" at bounding box center [910, 190] width 691 height 184
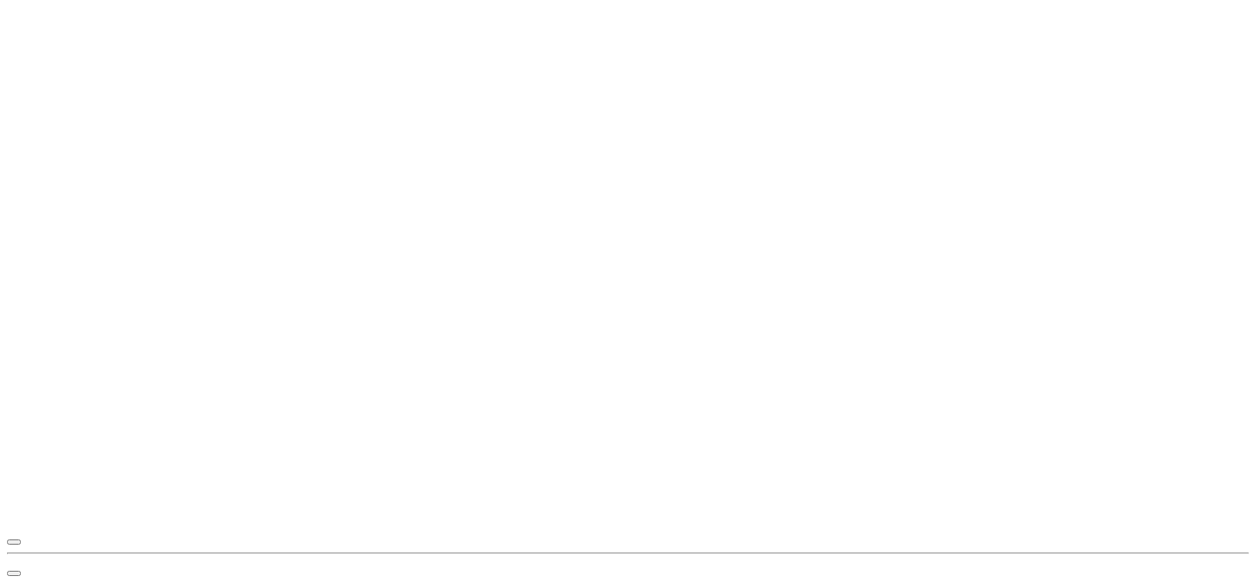
scroll to position [45, 0]
click at [14, 558] on span "button" at bounding box center [14, 558] width 0 height 0
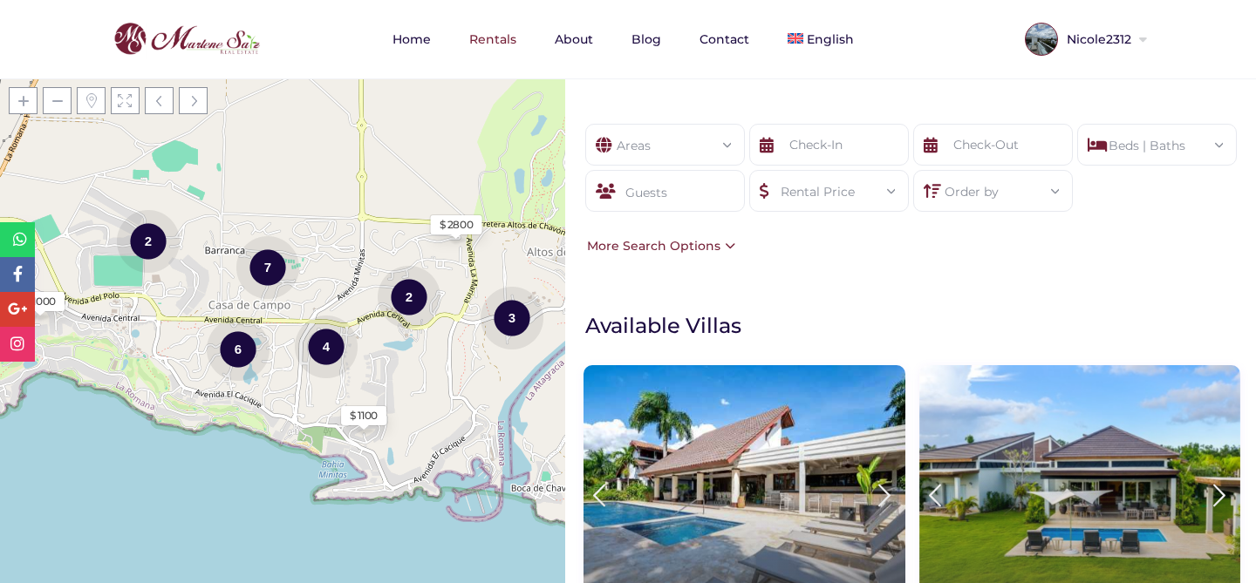
click at [1000, 250] on div "Areas All Areas Casa De Campo (27) - Barranca (1) - Barranca Oeste (1) - Barran…" at bounding box center [910, 190] width 691 height 184
click at [856, 129] on link "Español" at bounding box center [883, 115] width 227 height 38
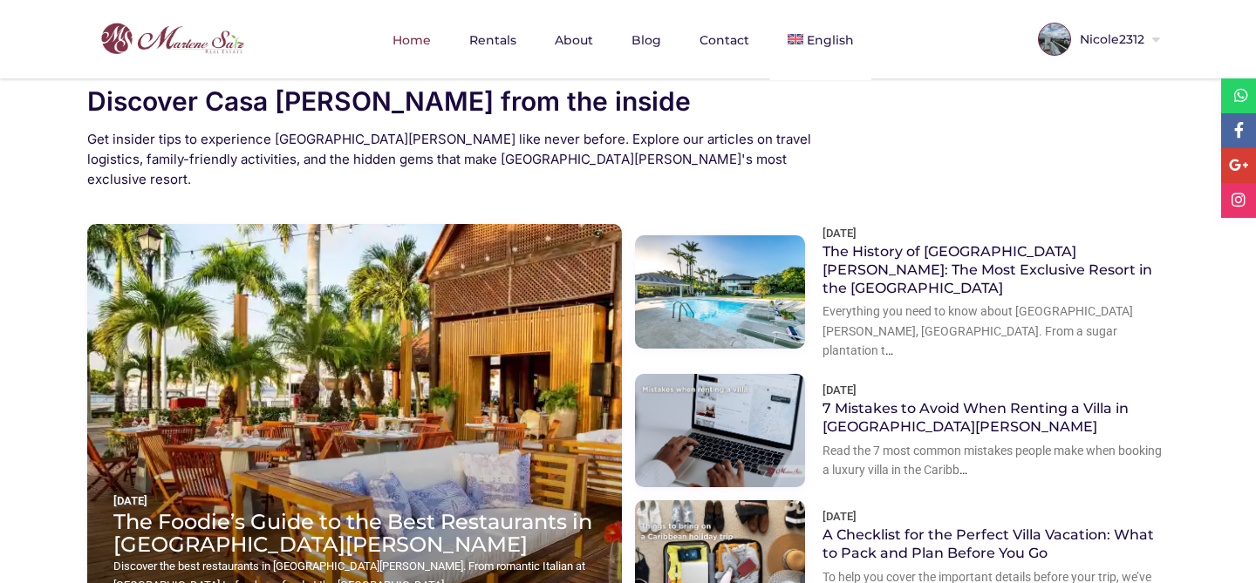
scroll to position [2338, 0]
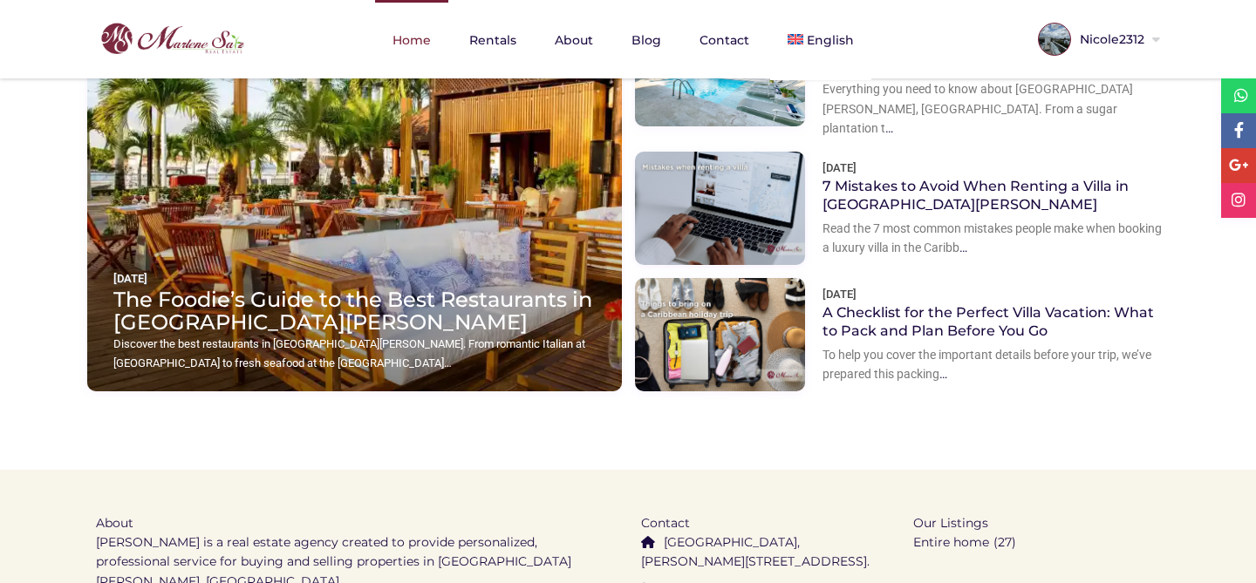
click at [405, 31] on link "Home" at bounding box center [411, 40] width 73 height 80
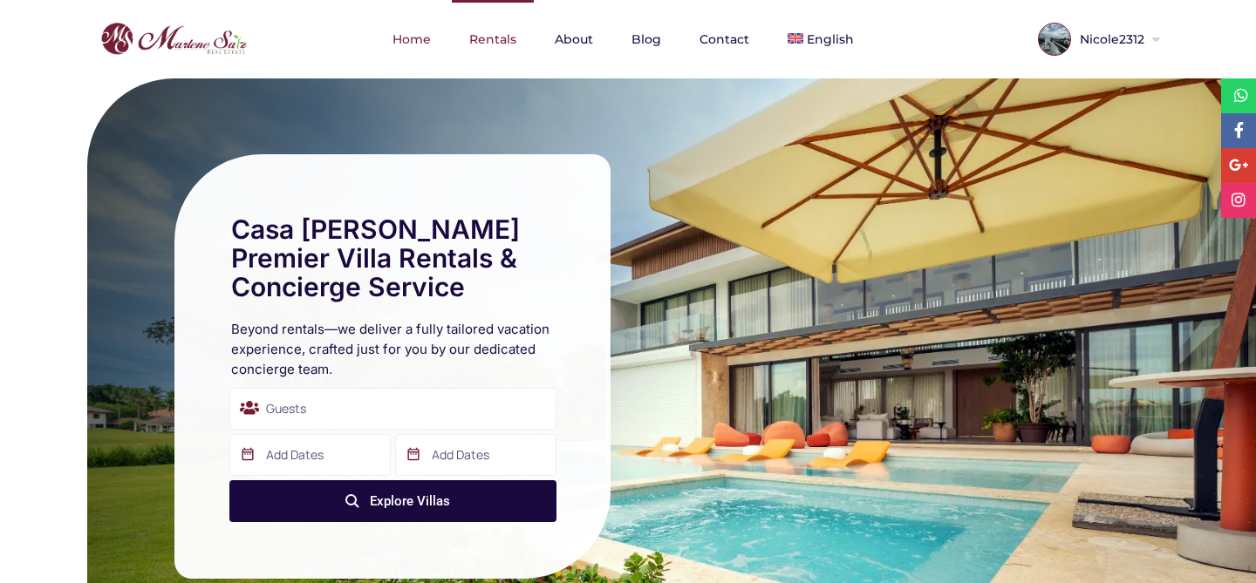
click at [490, 34] on link "Rentals" at bounding box center [493, 39] width 82 height 78
